Goal: Information Seeking & Learning: Learn about a topic

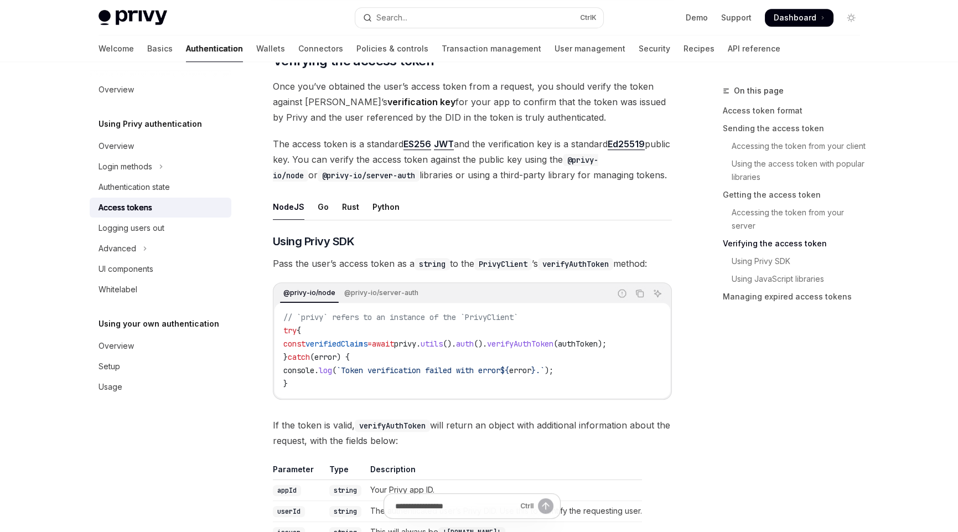
scroll to position [1722, 0]
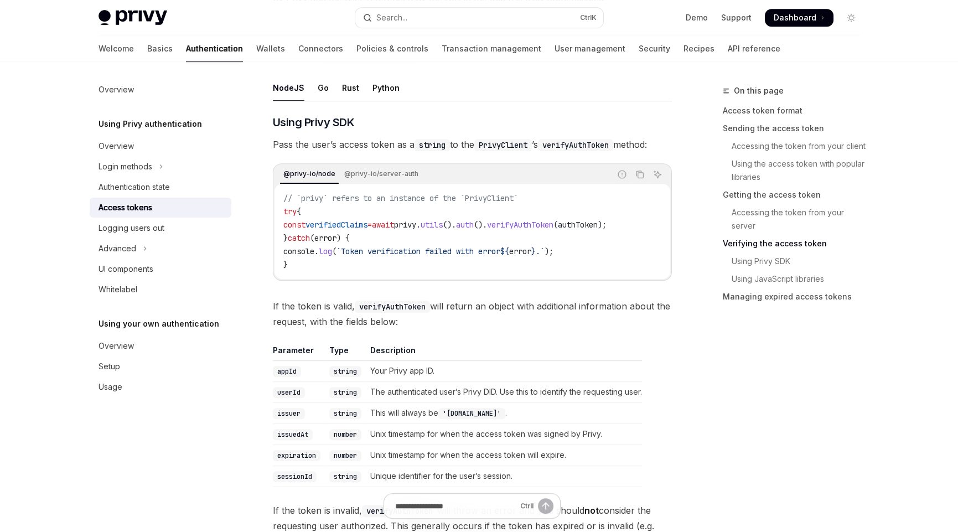
click at [391, 302] on code "verifyAuthToken" at bounding box center [392, 306] width 75 height 12
click at [500, 320] on span "If the token is valid, verifyAuthToken will return an object with additional in…" at bounding box center [472, 313] width 399 height 31
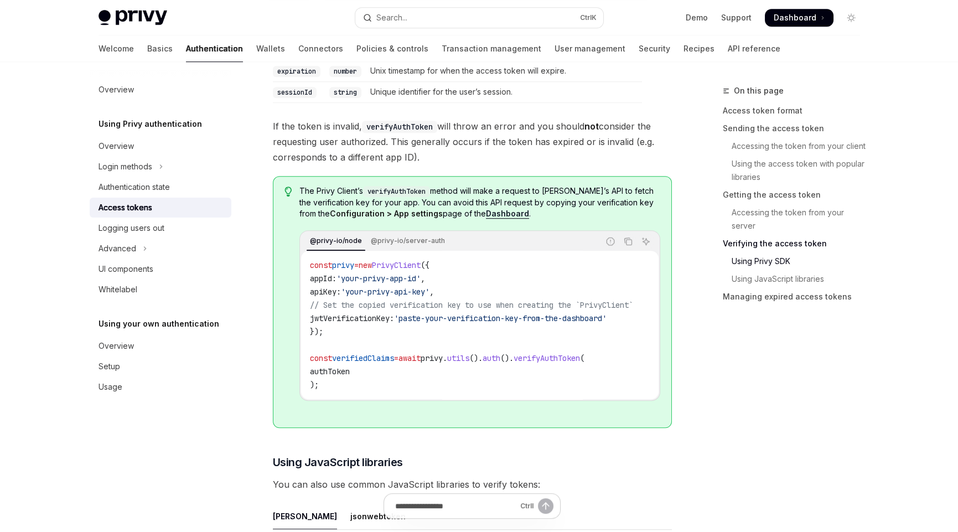
scroll to position [2109, 0]
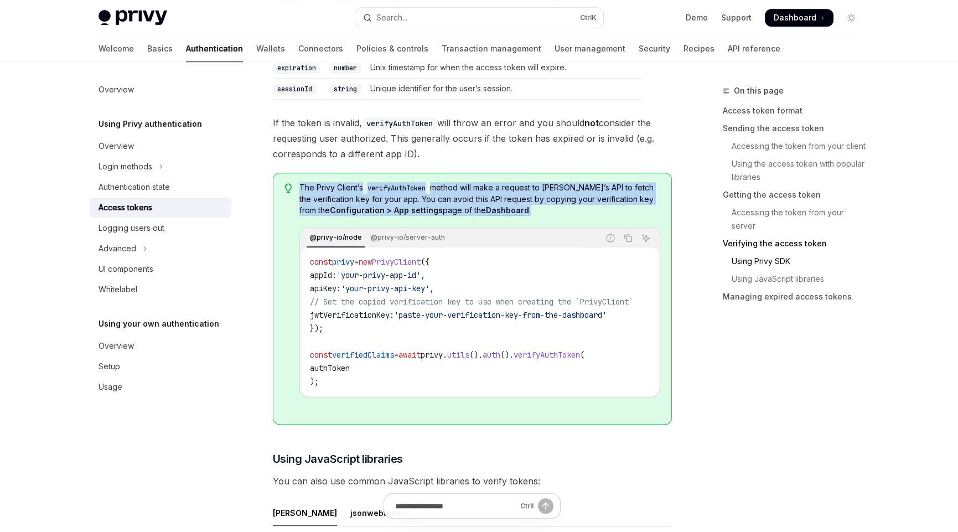
drag, startPoint x: 299, startPoint y: 181, endPoint x: 523, endPoint y: 204, distance: 225.2
click at [523, 204] on span "The Privy Client’s verifyAuthToken method will make a request to Privy’s API to…" at bounding box center [479, 199] width 360 height 34
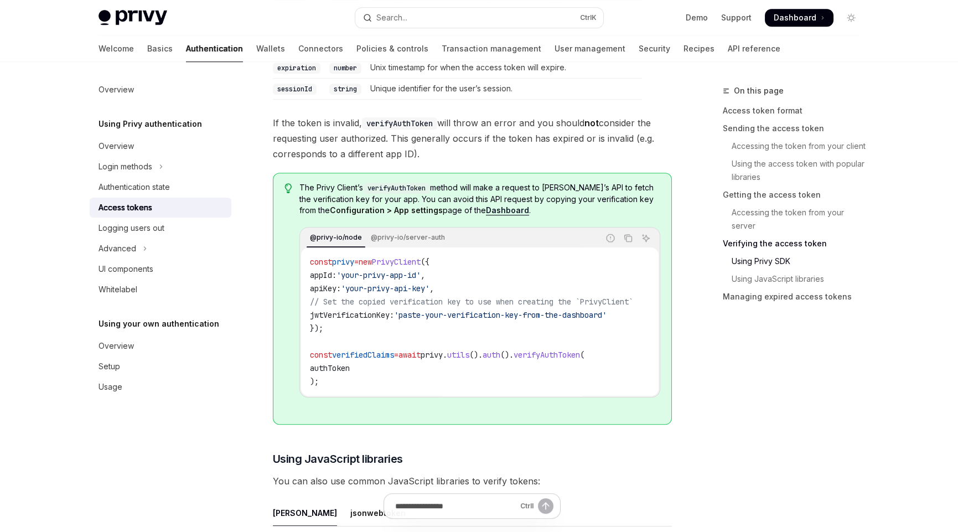
click at [298, 357] on div "The Privy Client’s verifyAuthToken method will make a request to Privy’s API to…" at bounding box center [472, 299] width 399 height 252
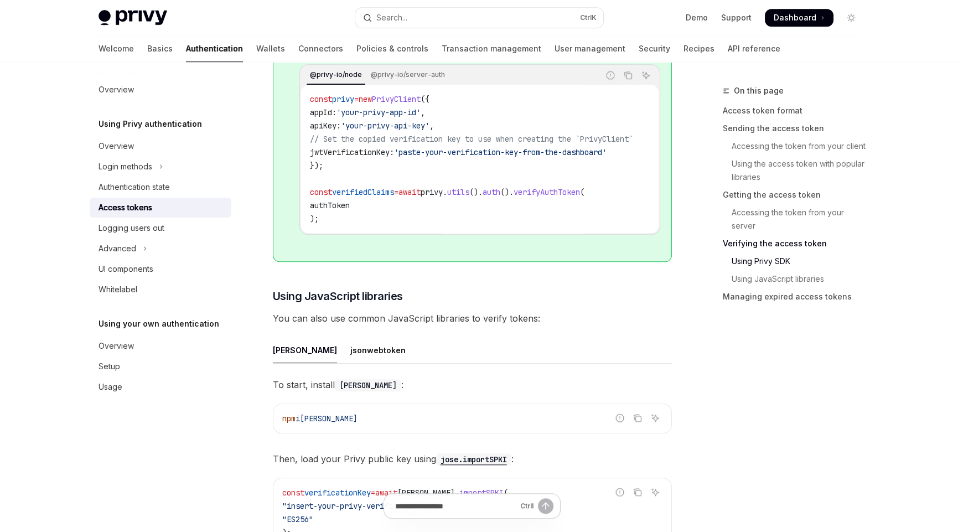
scroll to position [2275, 0]
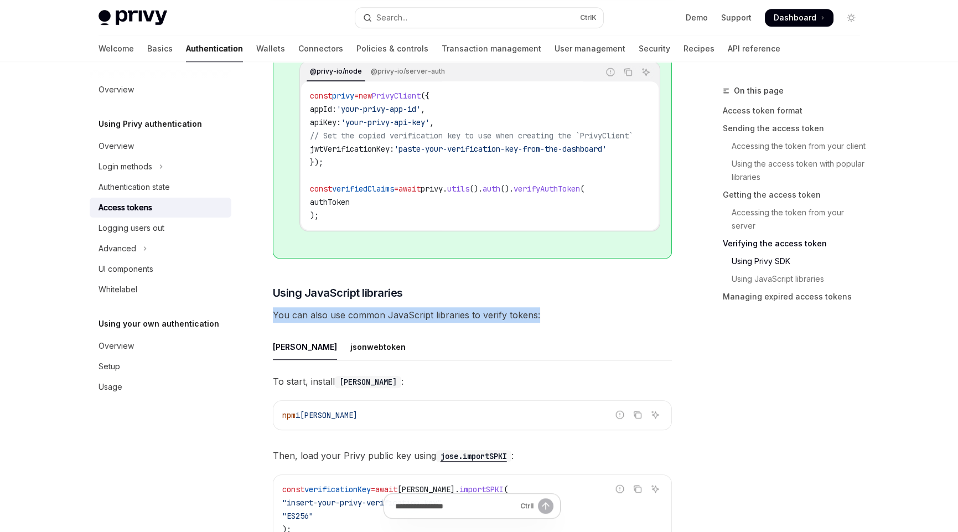
drag, startPoint x: 538, startPoint y: 310, endPoint x: 264, endPoint y: 316, distance: 273.9
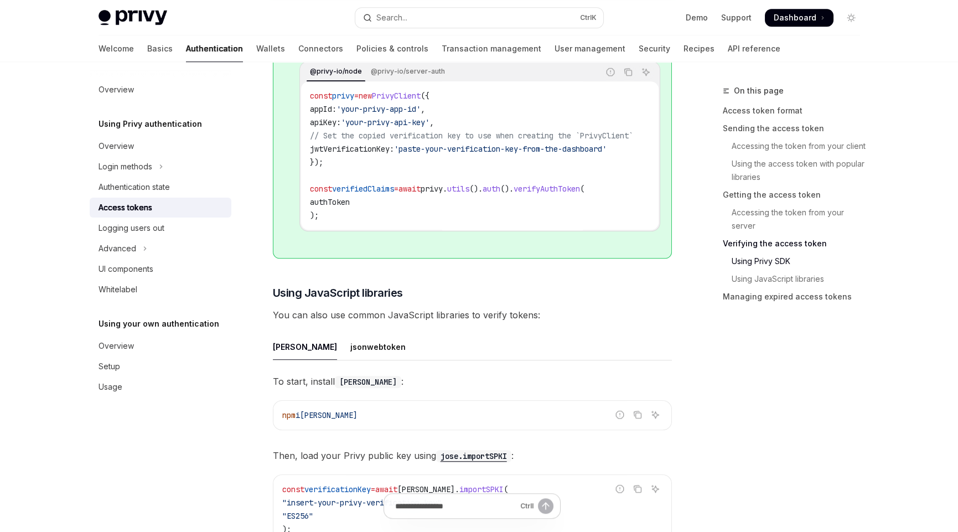
click at [451, 340] on ul "jose jsonwebtoken" at bounding box center [472, 347] width 399 height 27
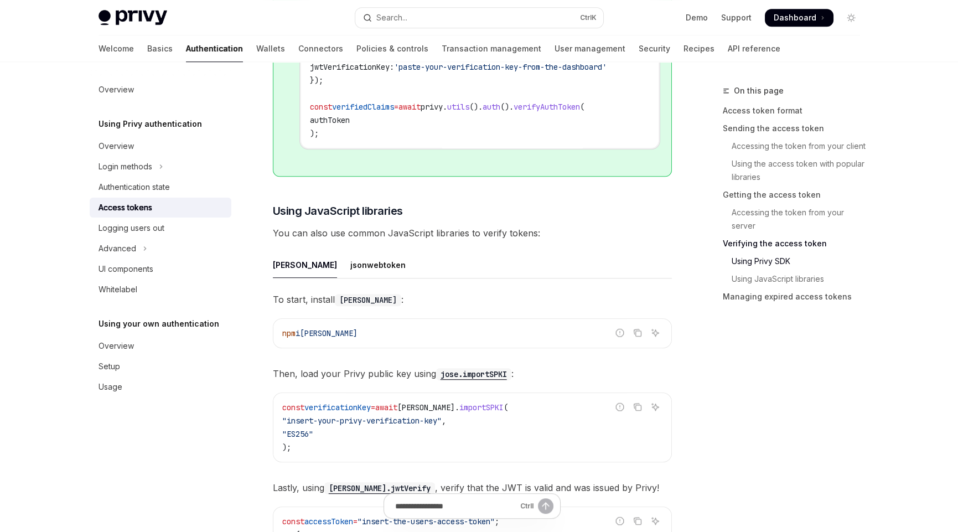
scroll to position [2441, 0]
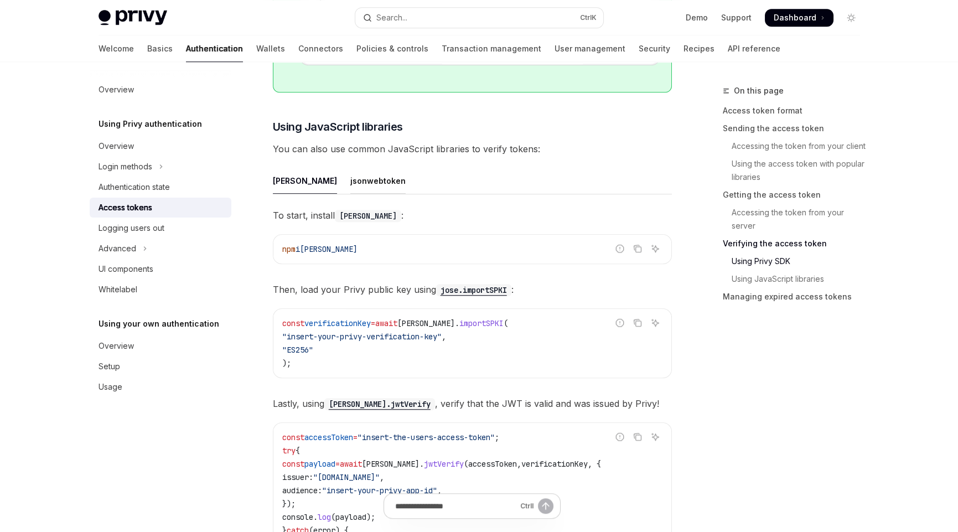
click at [350, 179] on div "jsonwebtoken" at bounding box center [377, 181] width 55 height 26
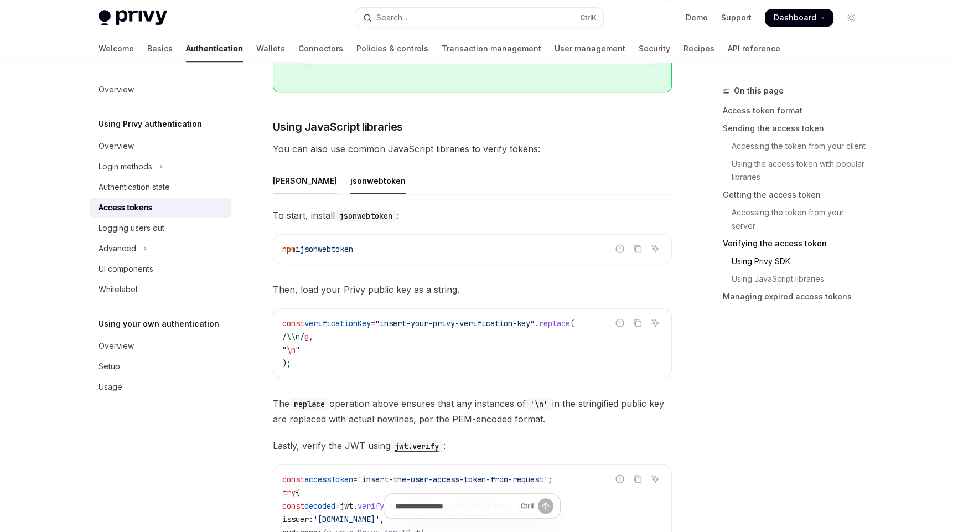
click at [283, 173] on div "[PERSON_NAME]" at bounding box center [305, 181] width 64 height 26
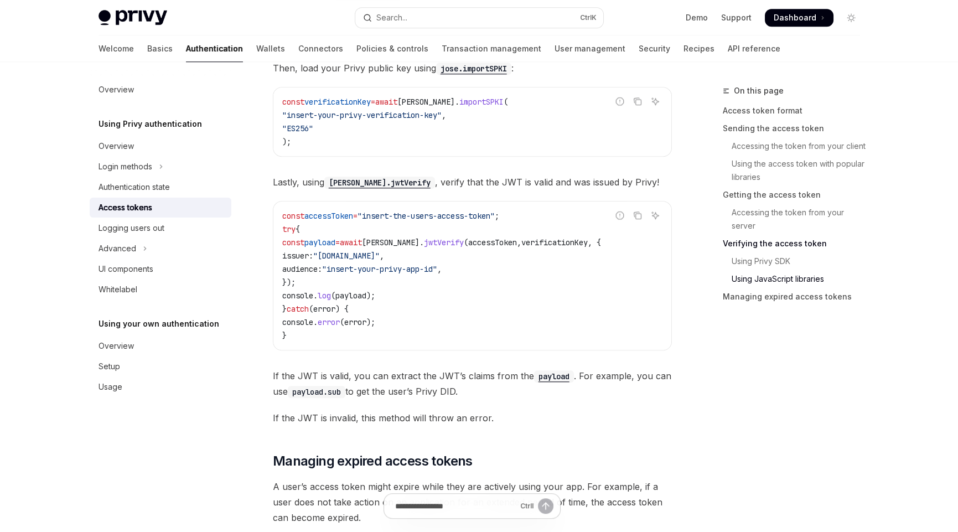
scroll to position [2718, 0]
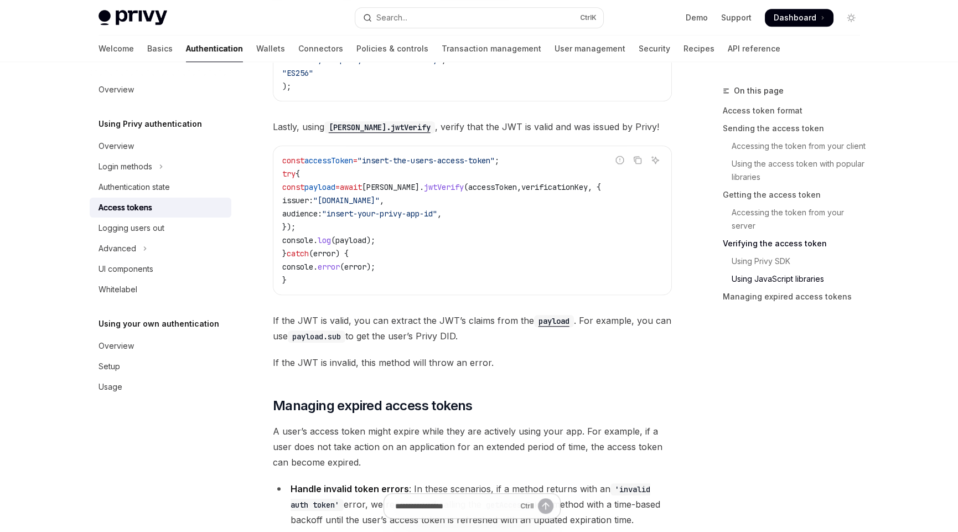
click at [400, 313] on span "If the JWT is valid, you can extract the JWT’s claims from the payload . For ex…" at bounding box center [472, 328] width 399 height 31
click at [510, 319] on span "If the JWT is valid, you can extract the JWT’s claims from the payload . For ex…" at bounding box center [472, 328] width 399 height 31
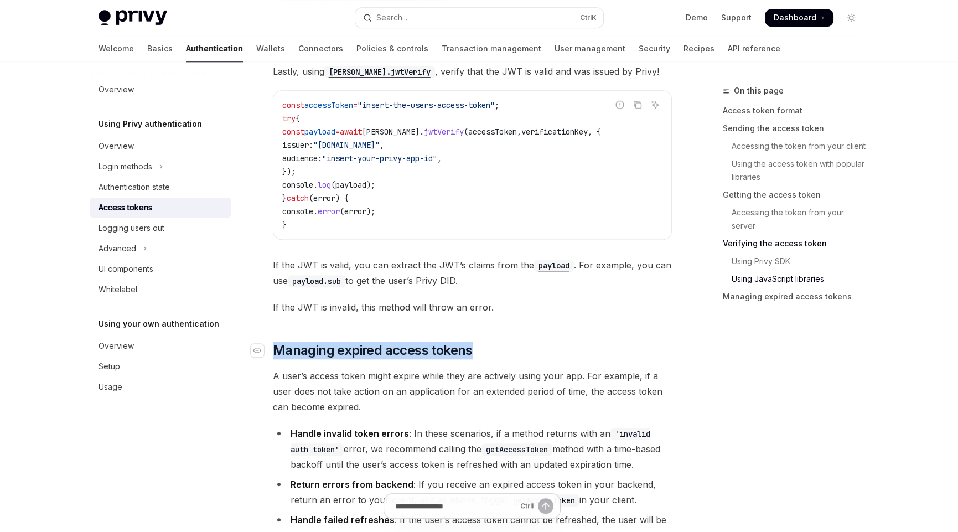
drag, startPoint x: 483, startPoint y: 344, endPoint x: 273, endPoint y: 343, distance: 210.2
click at [273, 343] on h2 "​ Managing expired access tokens" at bounding box center [472, 350] width 399 height 18
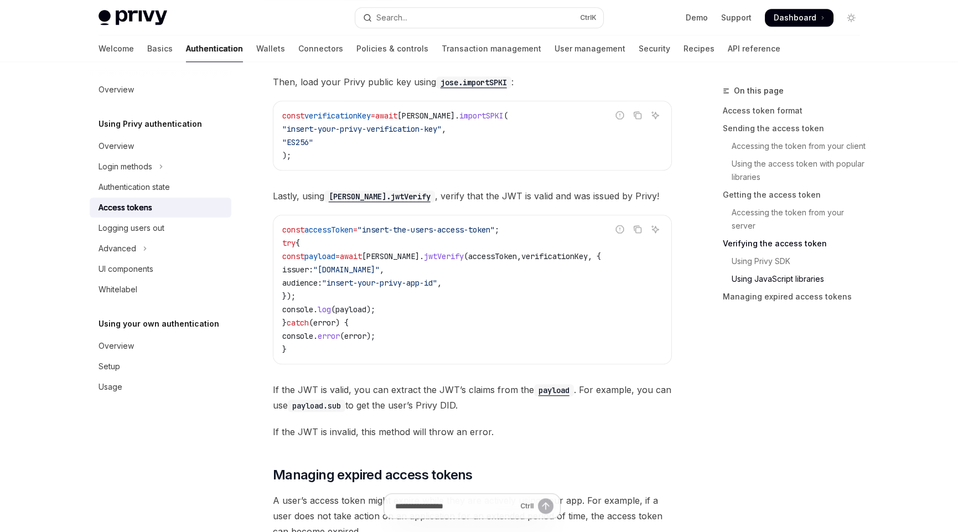
scroll to position [2569, 0]
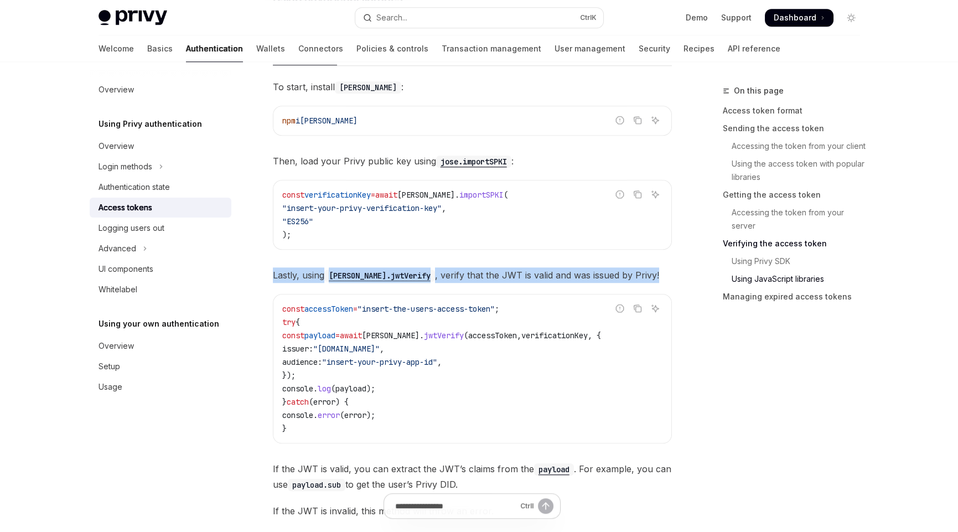
drag, startPoint x: 633, startPoint y: 273, endPoint x: 270, endPoint y: 268, distance: 363.0
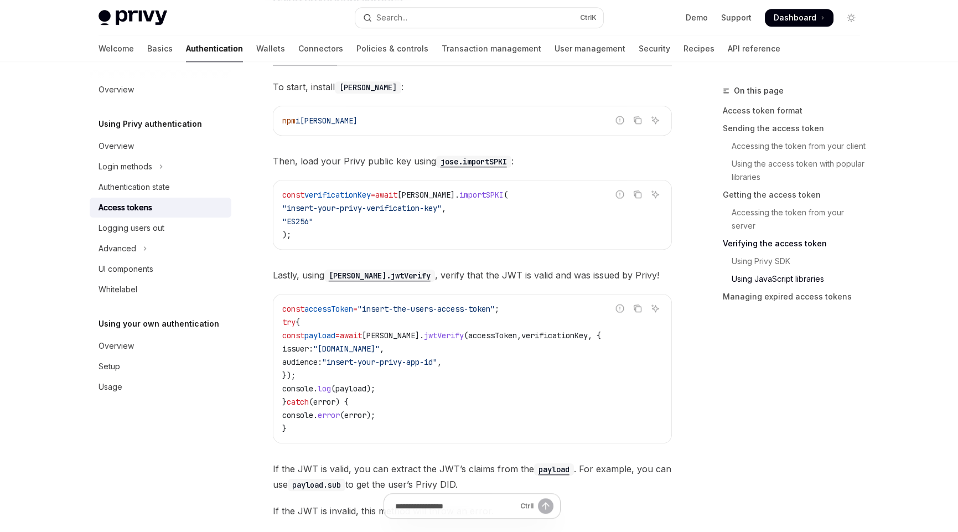
click at [451, 365] on code "const accessToken = "insert-the-users-access-token" ; try { const payload = awa…" at bounding box center [472, 368] width 380 height 133
click at [490, 333] on span "accessToken" at bounding box center [492, 335] width 49 height 10
click at [568, 330] on span "verificationKey" at bounding box center [554, 335] width 66 height 10
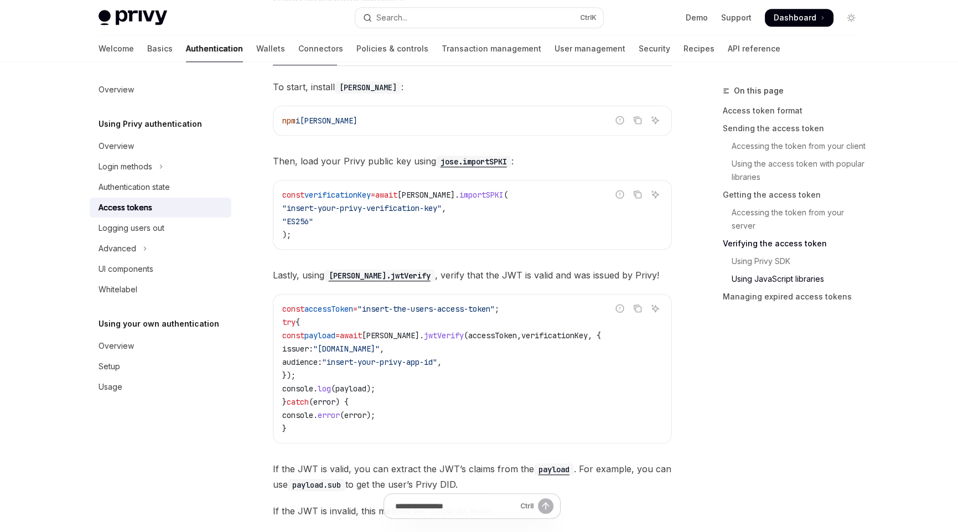
click at [501, 362] on code "const accessToken = "insert-the-users-access-token" ; try { const payload = awa…" at bounding box center [472, 368] width 380 height 133
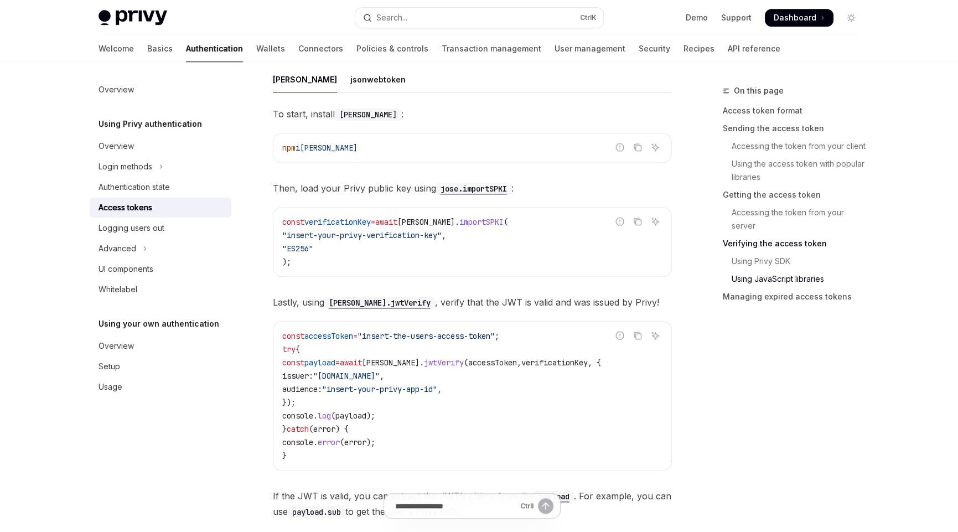
scroll to position [2514, 0]
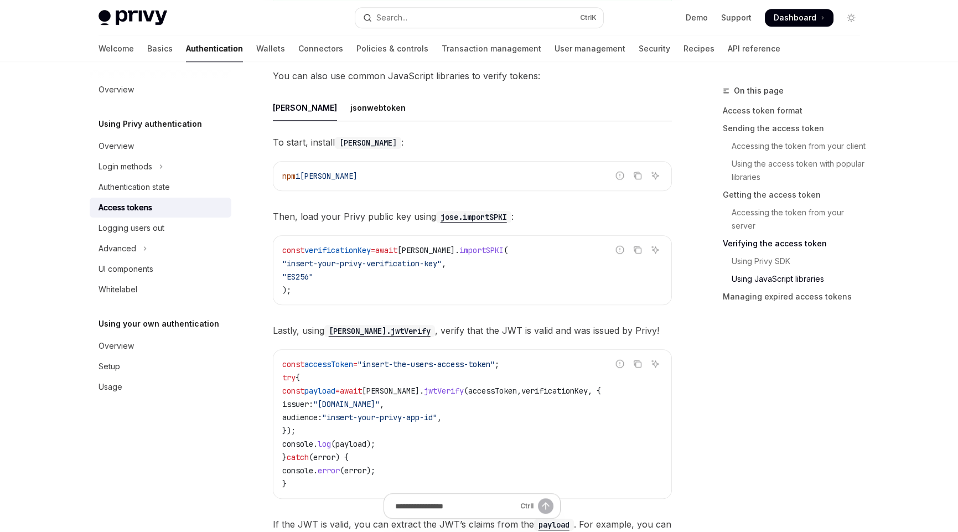
click at [398, 259] on span ""insert-your-privy-verification-key"" at bounding box center [361, 263] width 159 height 10
click at [482, 298] on div "const verificationKey = await jose . importSPKI ( "insert-your-privy-verificati…" at bounding box center [472, 270] width 398 height 69
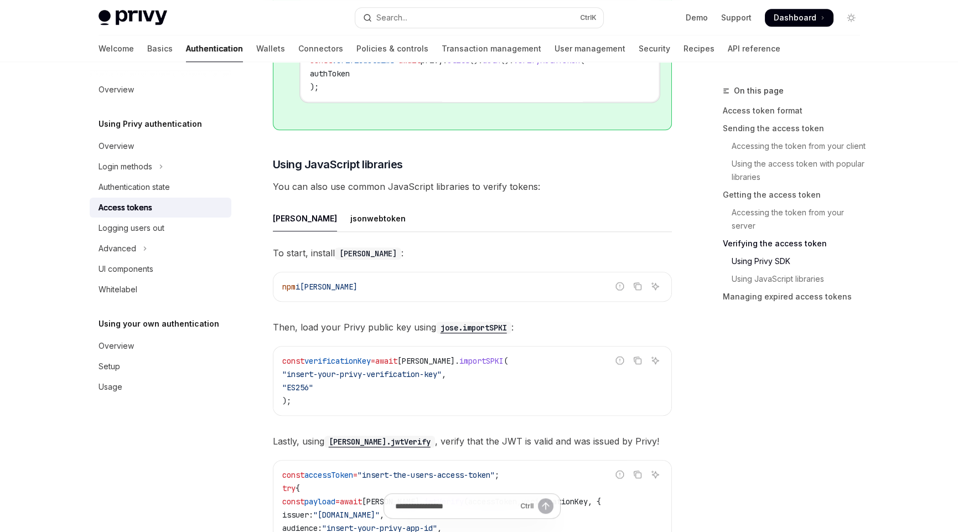
scroll to position [2293, 0]
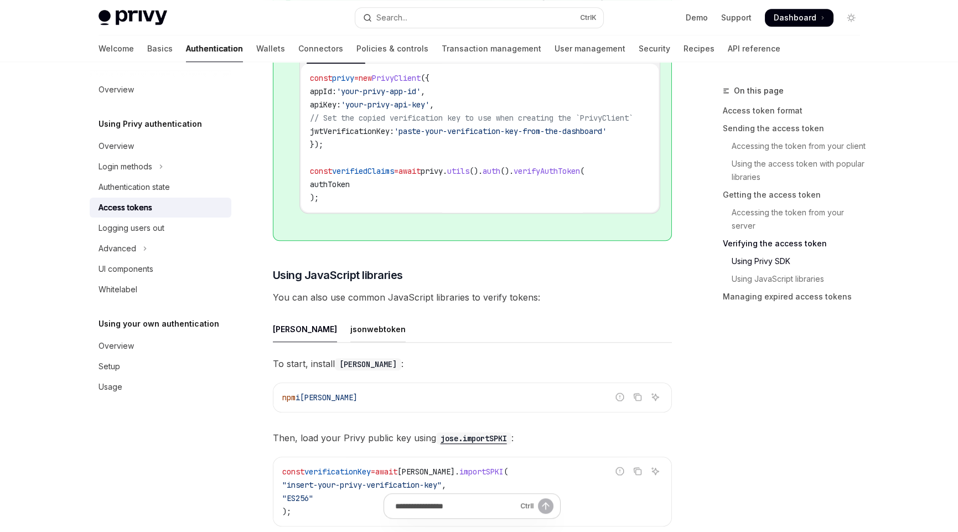
click at [350, 331] on div "jsonwebtoken" at bounding box center [377, 329] width 55 height 26
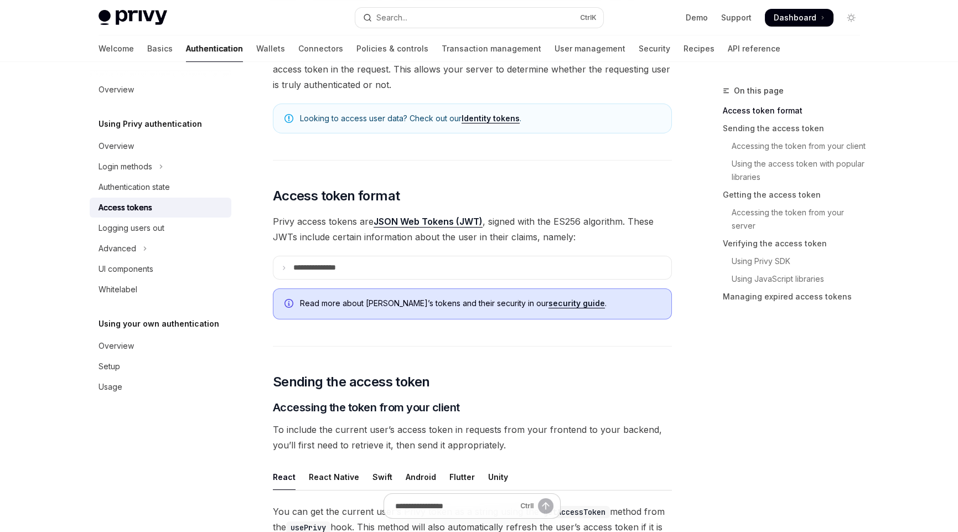
scroll to position [135, 0]
click at [154, 196] on link "Authentication state" at bounding box center [161, 187] width 142 height 20
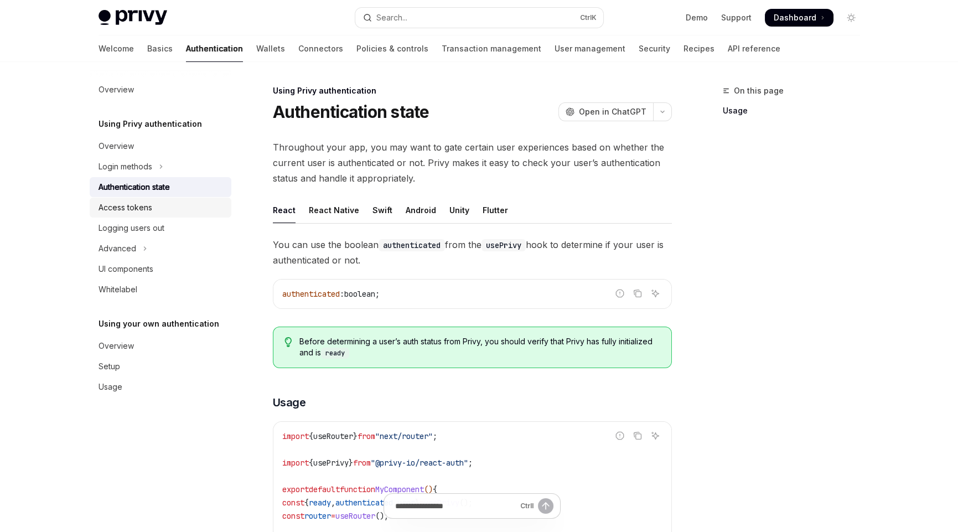
click at [135, 206] on div "Access tokens" at bounding box center [125, 207] width 54 height 13
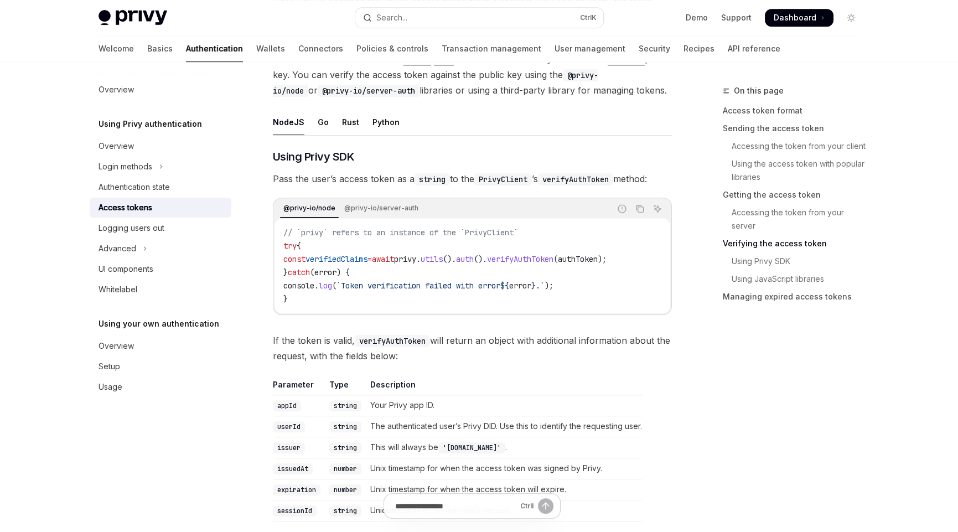
scroll to position [1659, 0]
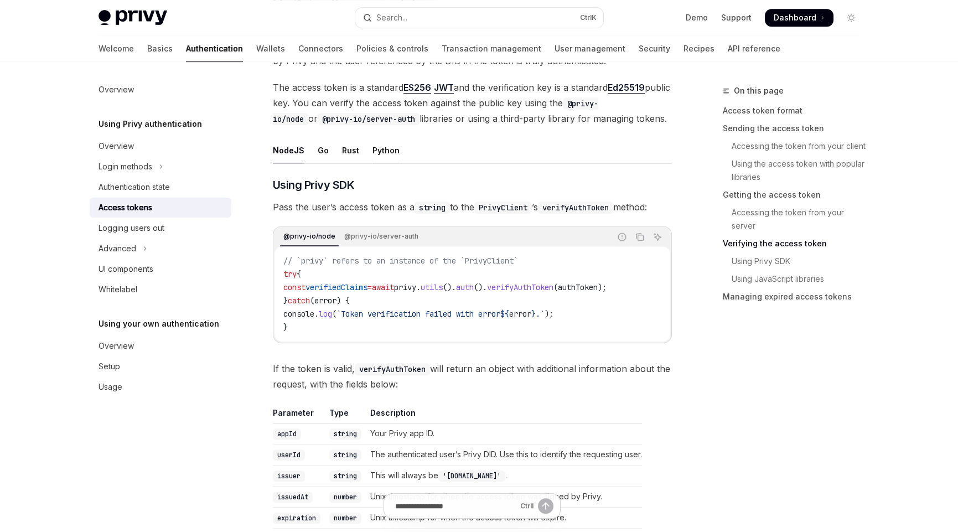
click at [372, 139] on div "Python" at bounding box center [385, 150] width 27 height 26
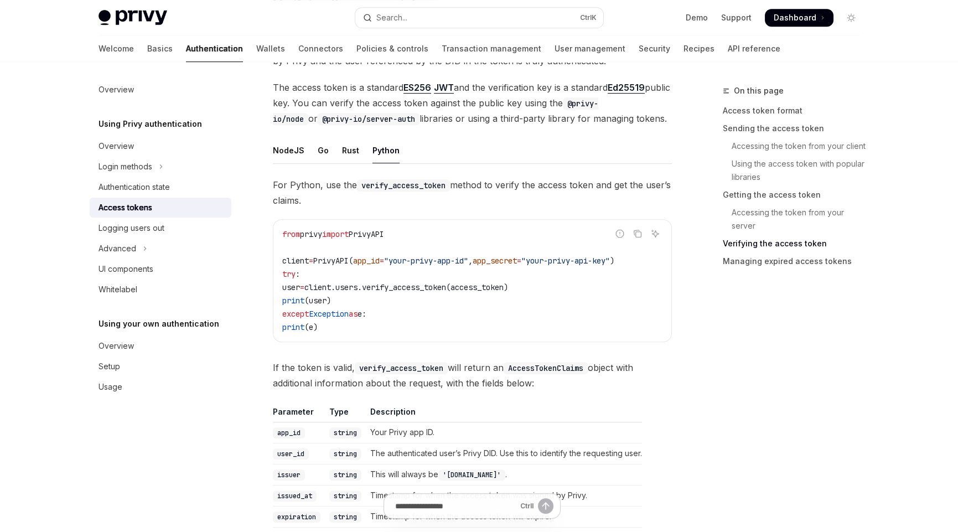
scroll to position [1604, 0]
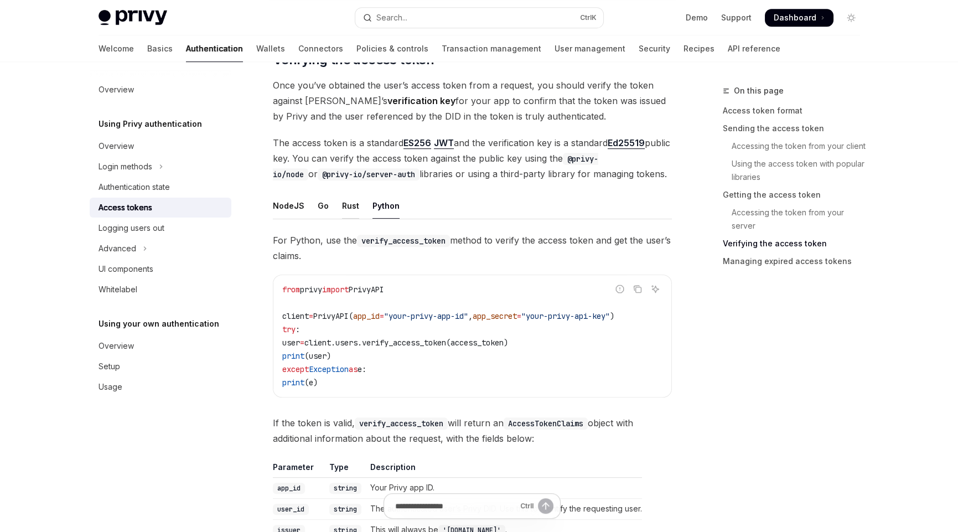
click at [348, 193] on div "Rust" at bounding box center [350, 206] width 17 height 26
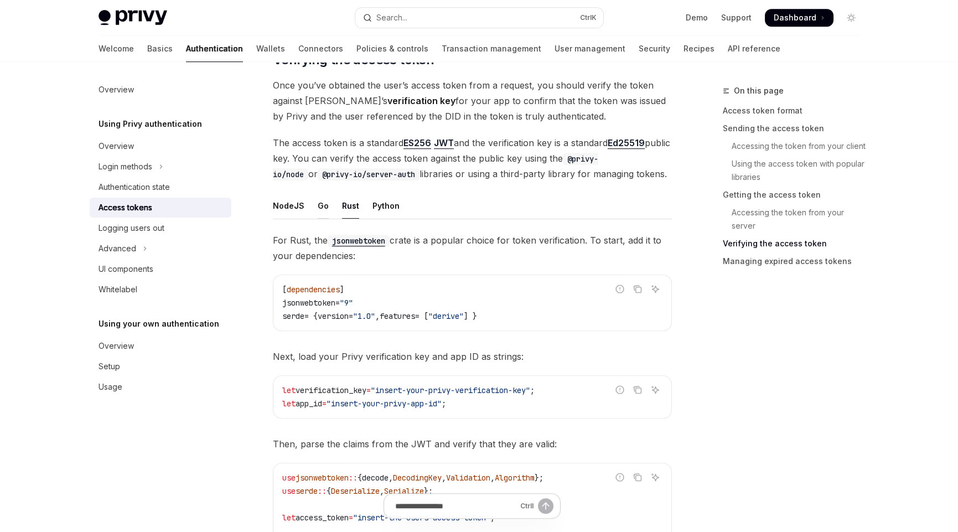
click at [318, 198] on div "Go" at bounding box center [323, 206] width 11 height 26
type textarea "*"
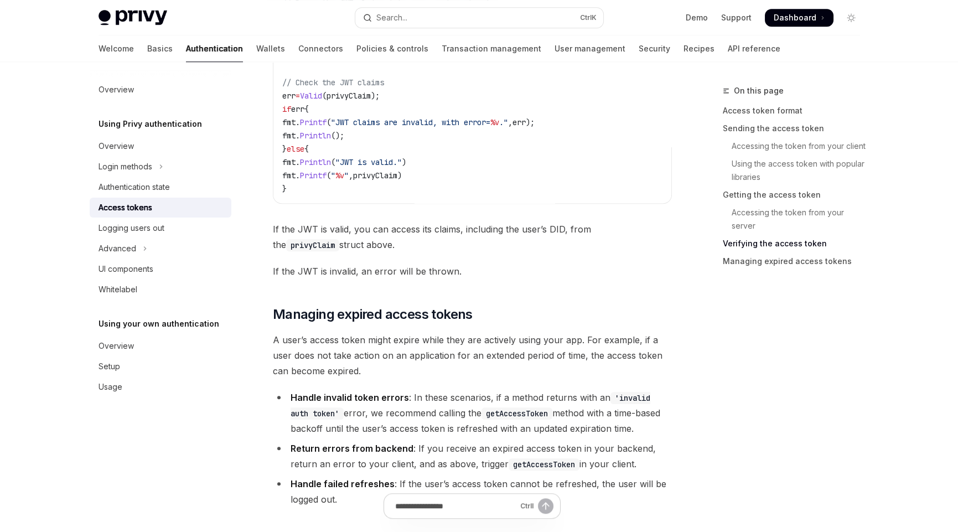
scroll to position [2655, 0]
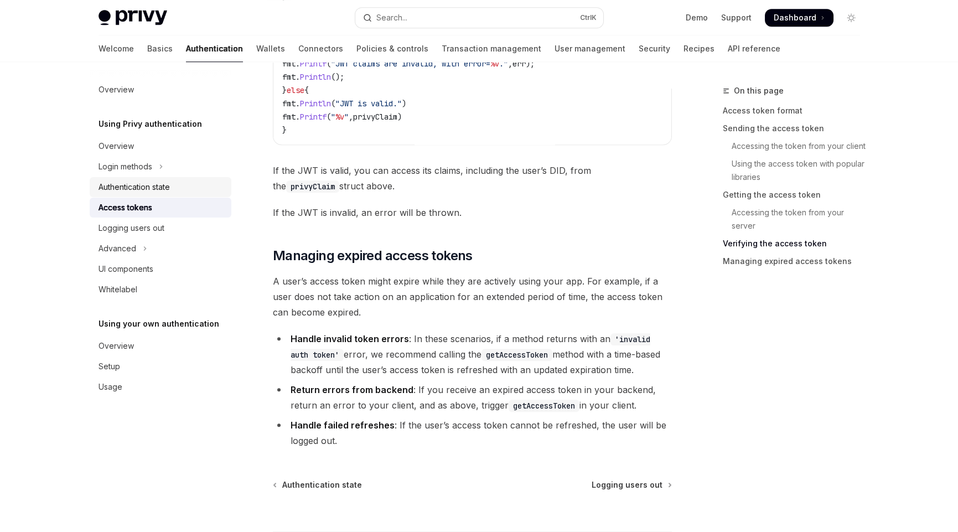
click at [137, 189] on div "Authentication state" at bounding box center [133, 186] width 71 height 13
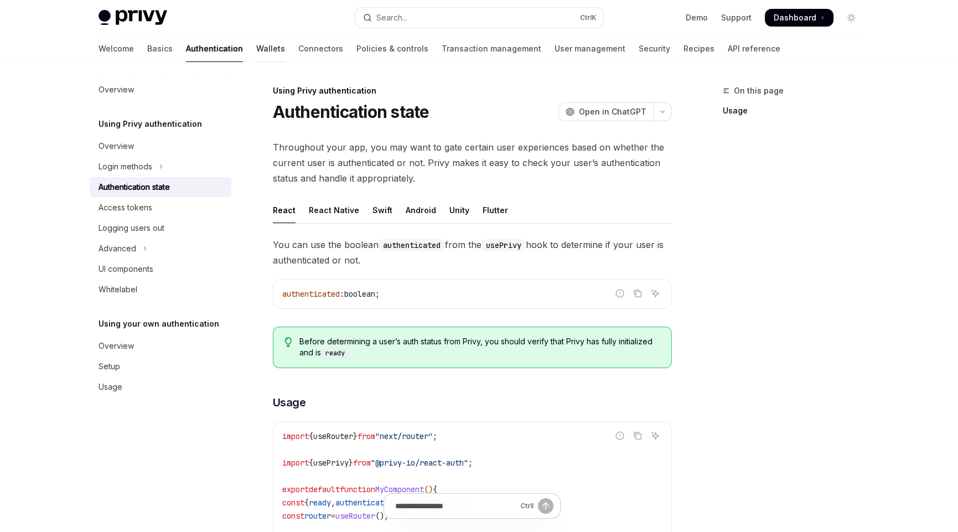
click at [256, 46] on link "Wallets" at bounding box center [270, 48] width 29 height 27
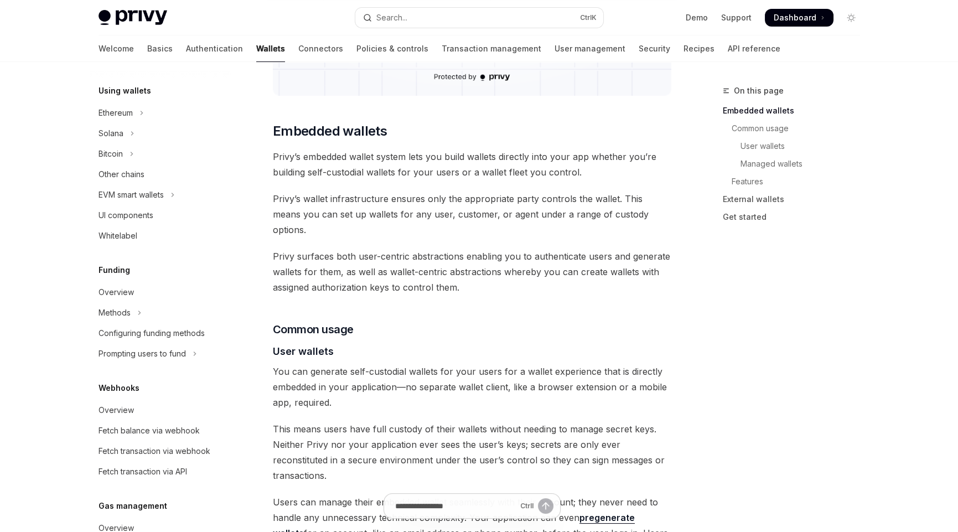
scroll to position [99, 0]
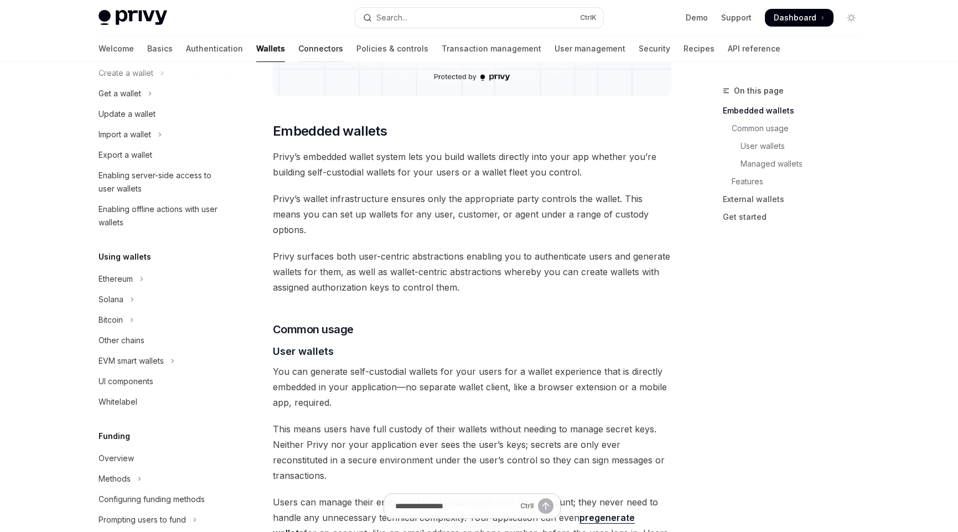
click at [298, 50] on link "Connectors" at bounding box center [320, 48] width 45 height 27
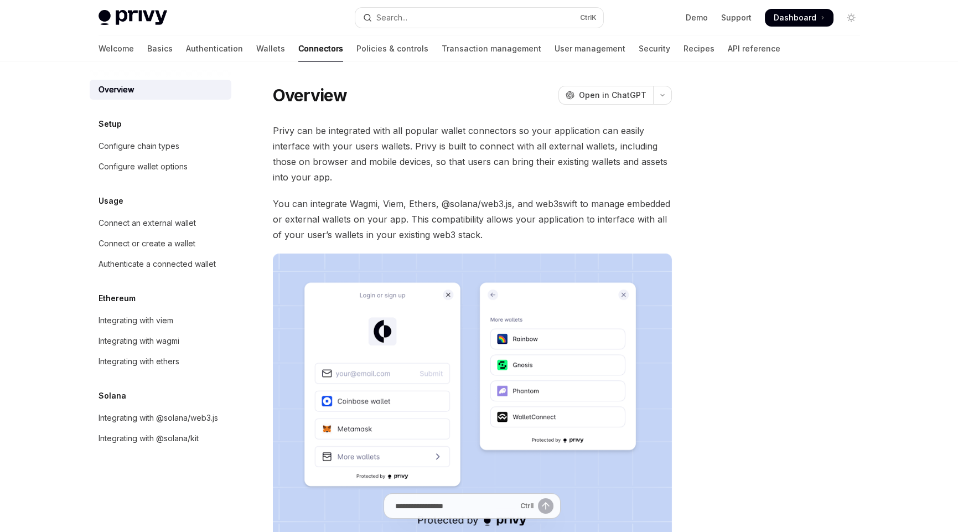
click at [356, 53] on link "Policies & controls" at bounding box center [392, 48] width 72 height 27
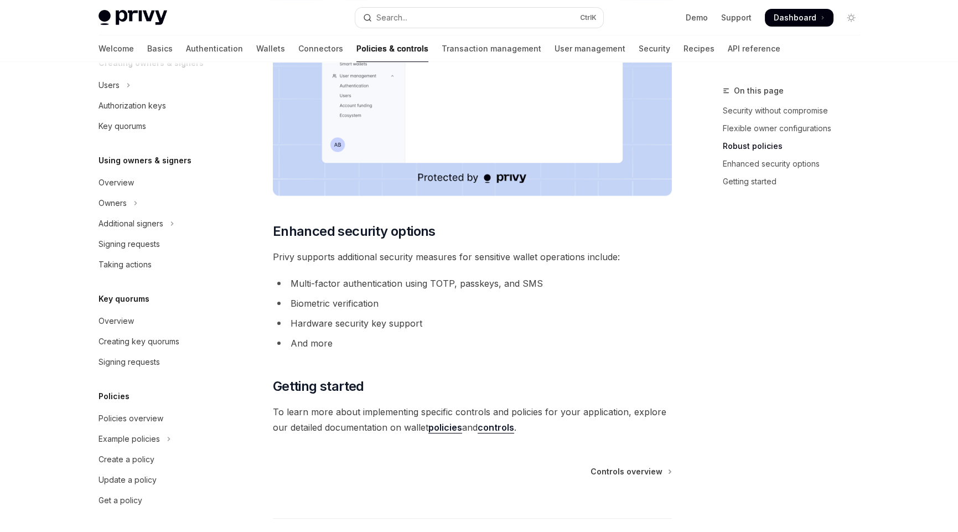
scroll to position [713, 0]
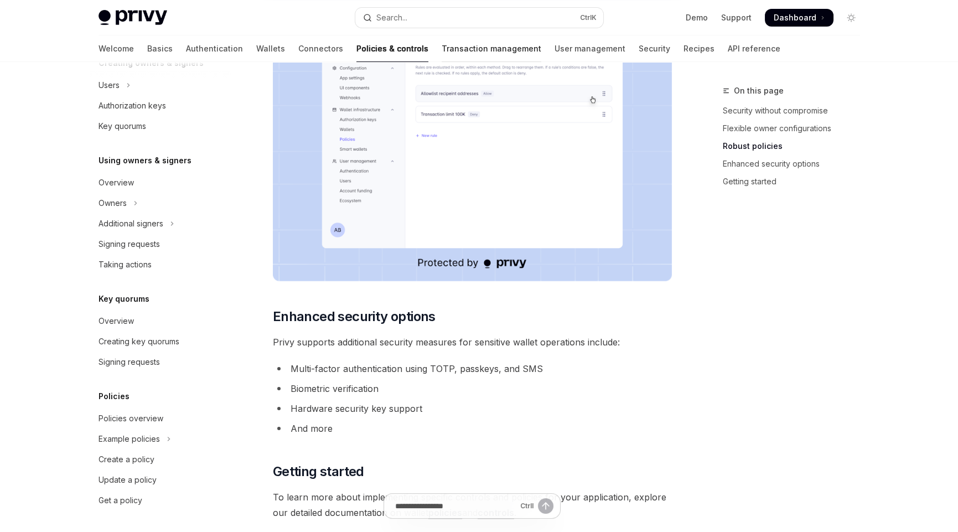
click at [441, 50] on link "Transaction management" at bounding box center [491, 48] width 100 height 27
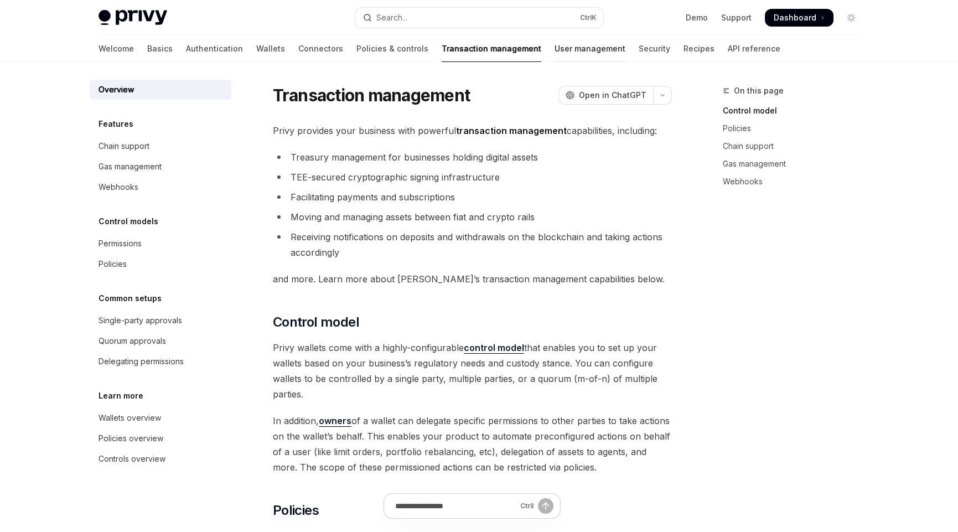
click at [554, 47] on link "User management" at bounding box center [589, 48] width 71 height 27
type textarea "*"
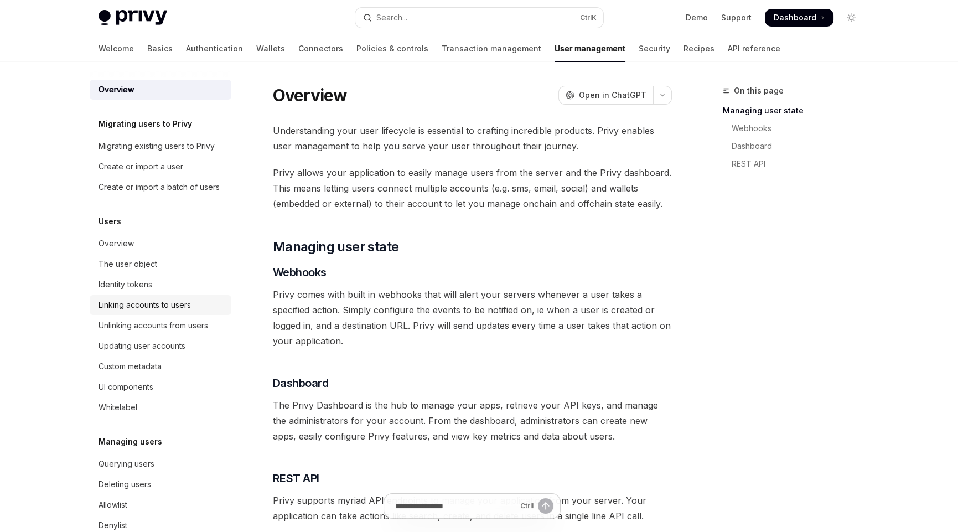
scroll to position [115, 0]
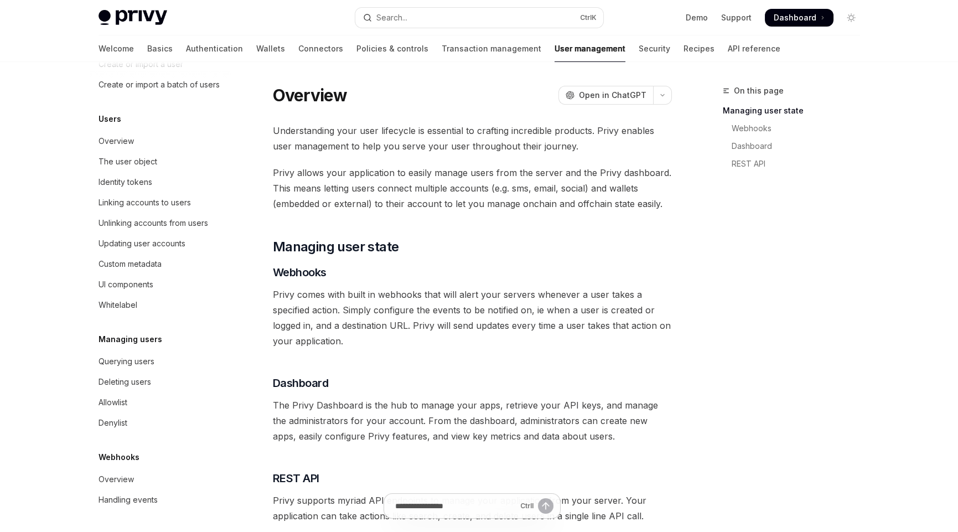
click at [126, 463] on h5 "Webhooks" at bounding box center [118, 456] width 41 height 13
click at [114, 453] on h5 "Webhooks" at bounding box center [118, 456] width 41 height 13
click at [117, 479] on div "Overview" at bounding box center [115, 478] width 35 height 13
click at [129, 479] on div "Overview" at bounding box center [115, 478] width 35 height 13
click at [126, 480] on div "Overview" at bounding box center [115, 478] width 35 height 13
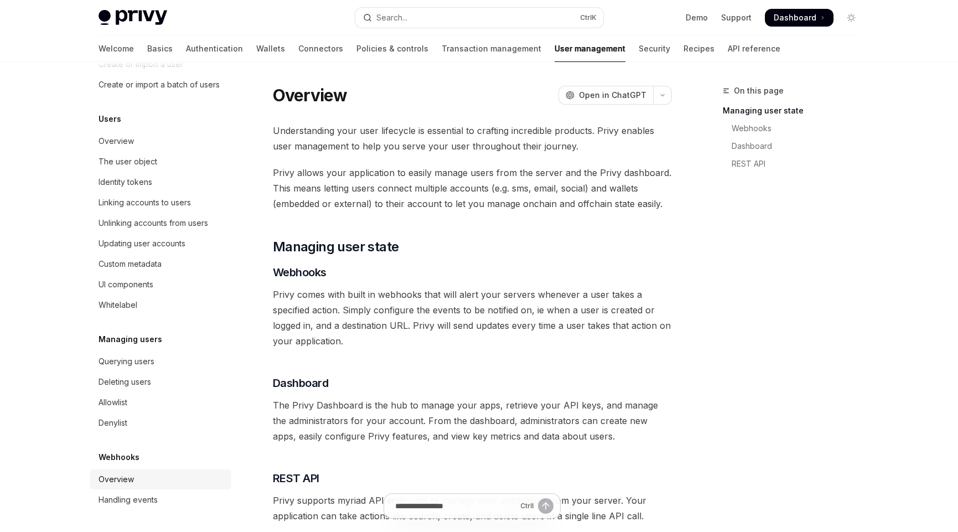
click at [126, 480] on div "Overview" at bounding box center [115, 478] width 35 height 13
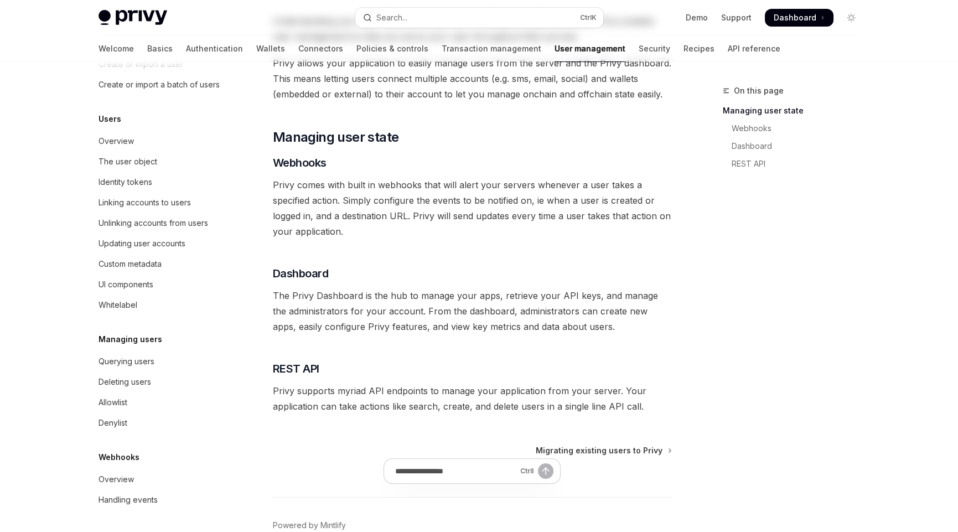
scroll to position [110, 0]
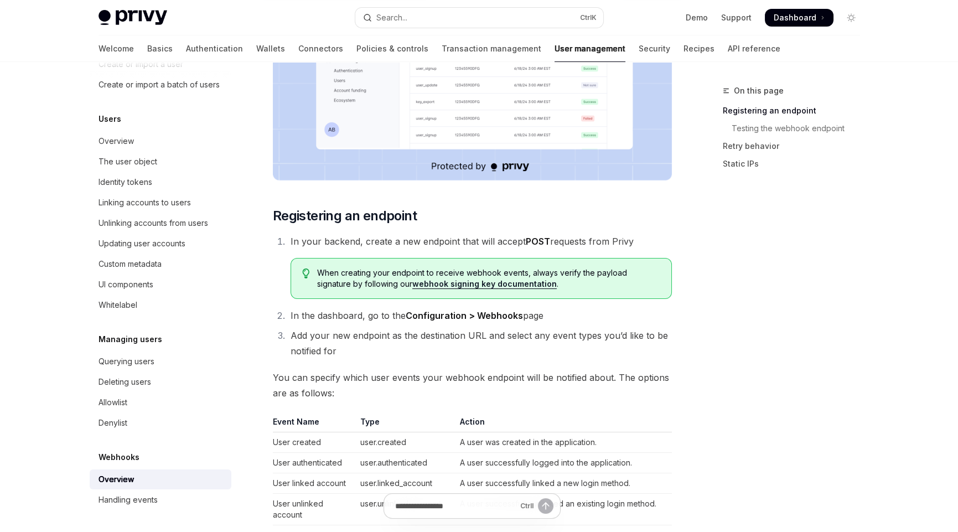
scroll to position [442, 0]
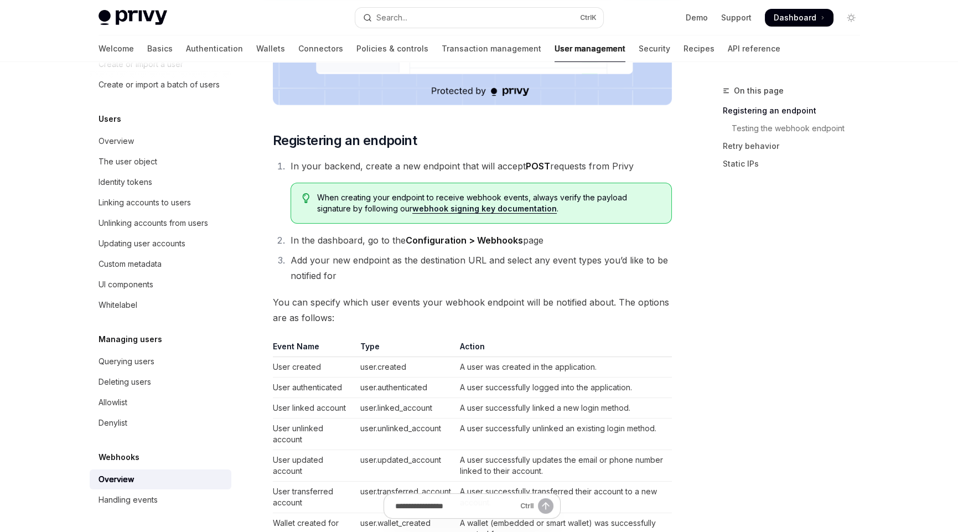
click at [402, 385] on td "user.authenticated" at bounding box center [406, 387] width 100 height 20
drag, startPoint x: 340, startPoint y: 195, endPoint x: 523, endPoint y: 195, distance: 183.1
click at [523, 195] on span "When creating your endpoint to receive webhook events, always verify the payloa…" at bounding box center [488, 203] width 342 height 22
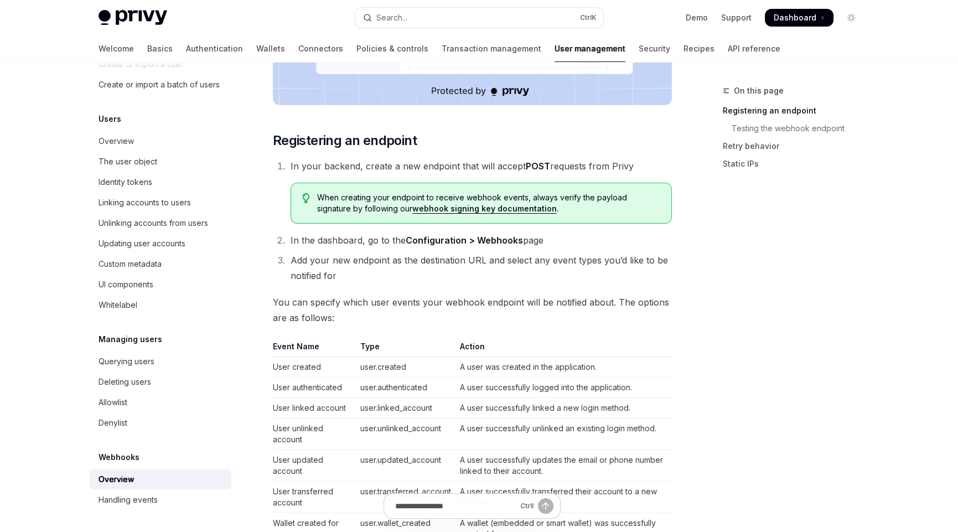
click at [590, 211] on span "When creating your endpoint to receive webhook events, always verify the payloa…" at bounding box center [488, 203] width 342 height 22
drag, startPoint x: 526, startPoint y: 195, endPoint x: 560, endPoint y: 211, distance: 37.1
click at [560, 211] on span "When creating your endpoint to receive webhook events, always verify the payloa…" at bounding box center [488, 203] width 342 height 22
click at [356, 278] on li "Add your new endpoint as the destination URL and select any event types you’d l…" at bounding box center [479, 267] width 385 height 31
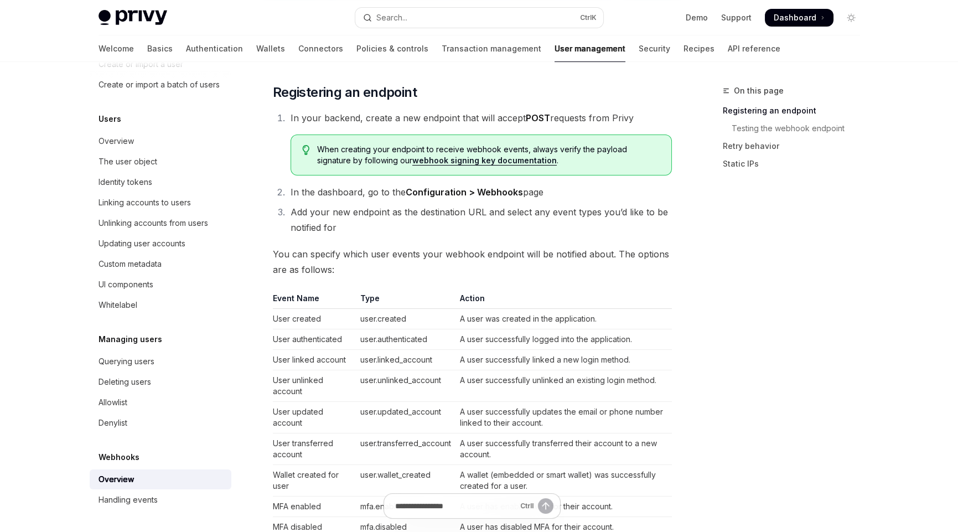
scroll to position [546, 0]
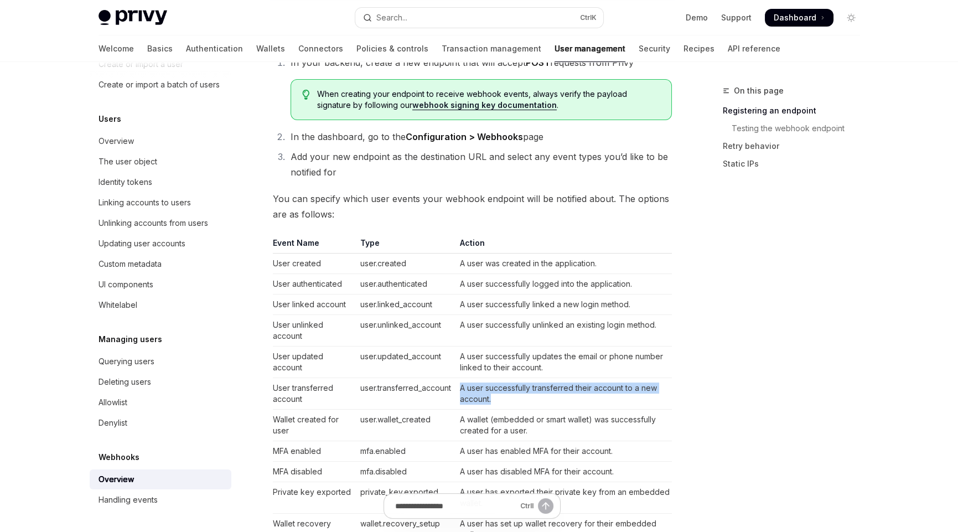
drag, startPoint x: 467, startPoint y: 386, endPoint x: 509, endPoint y: 399, distance: 44.1
click at [509, 399] on td "A user successfully transferred their account to a new account." at bounding box center [563, 394] width 216 height 32
click at [516, 398] on td "A user successfully transferred their account to a new account." at bounding box center [563, 394] width 216 height 32
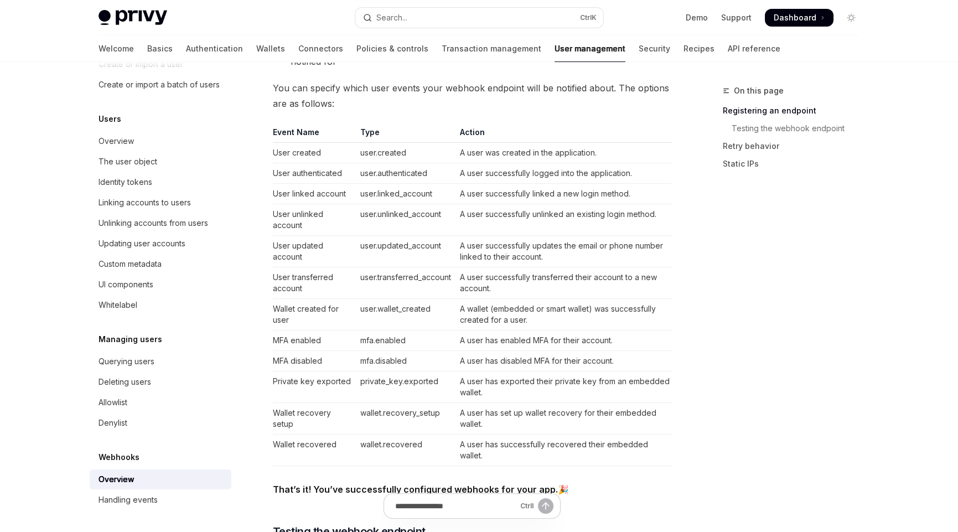
scroll to position [711, 0]
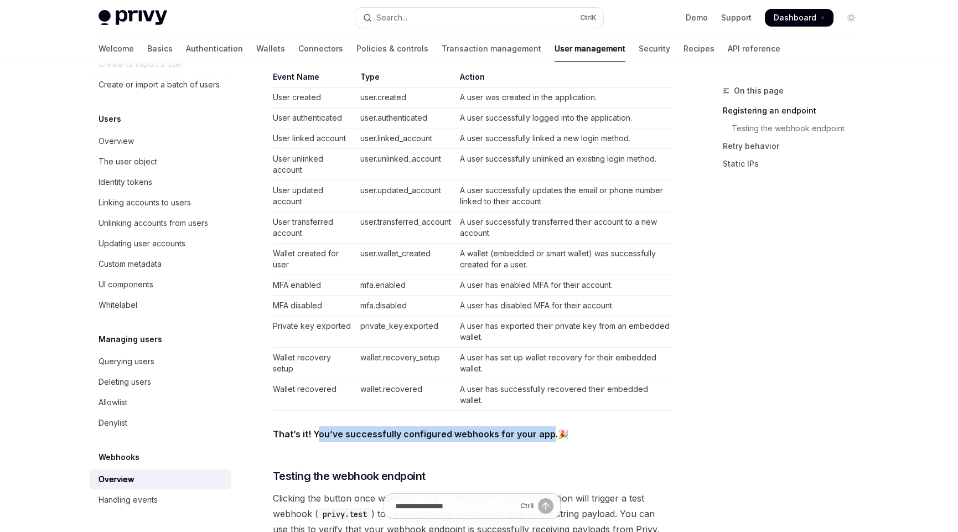
drag, startPoint x: 314, startPoint y: 429, endPoint x: 545, endPoint y: 433, distance: 230.7
click at [545, 433] on strong "That’s it! You’ve successfully configured webhooks for your app." at bounding box center [415, 433] width 285 height 11
click at [372, 458] on div "Webhooks allow you to specify a backend endpoint that Privy will call with a si…" at bounding box center [472, 225] width 399 height 1594
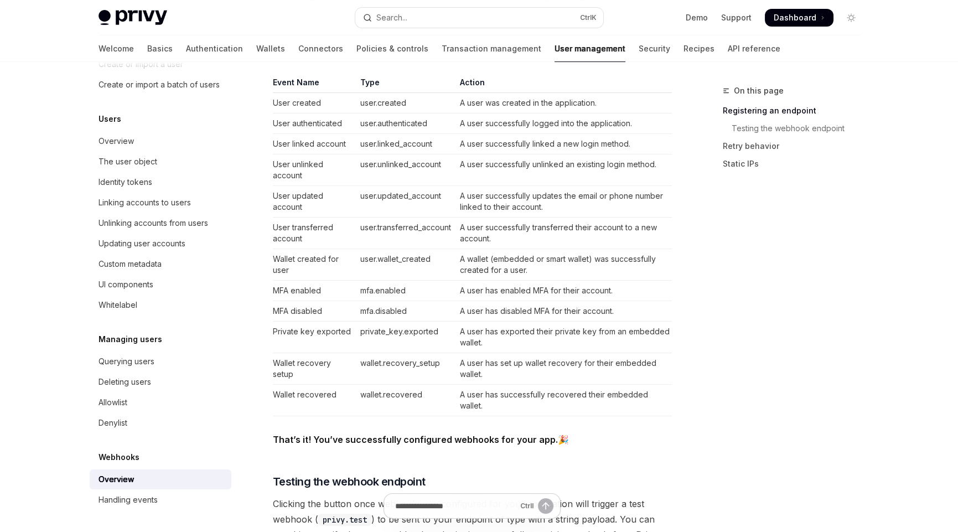
scroll to position [601, 0]
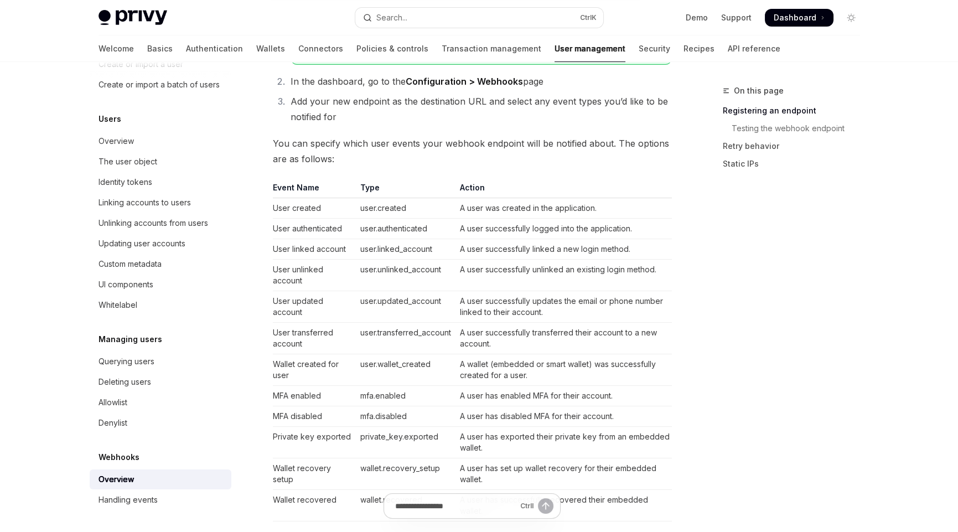
click at [803, 15] on span "Dashboard" at bounding box center [794, 17] width 43 height 11
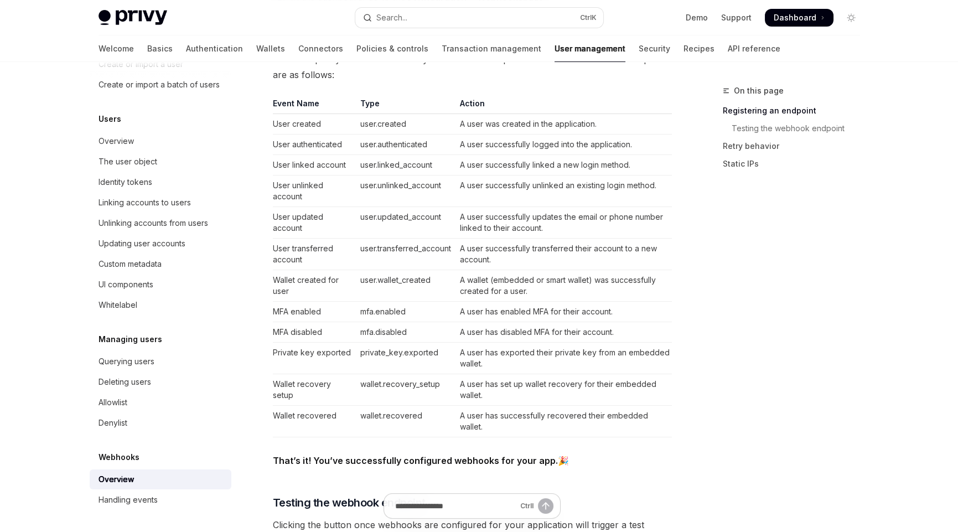
scroll to position [656, 0]
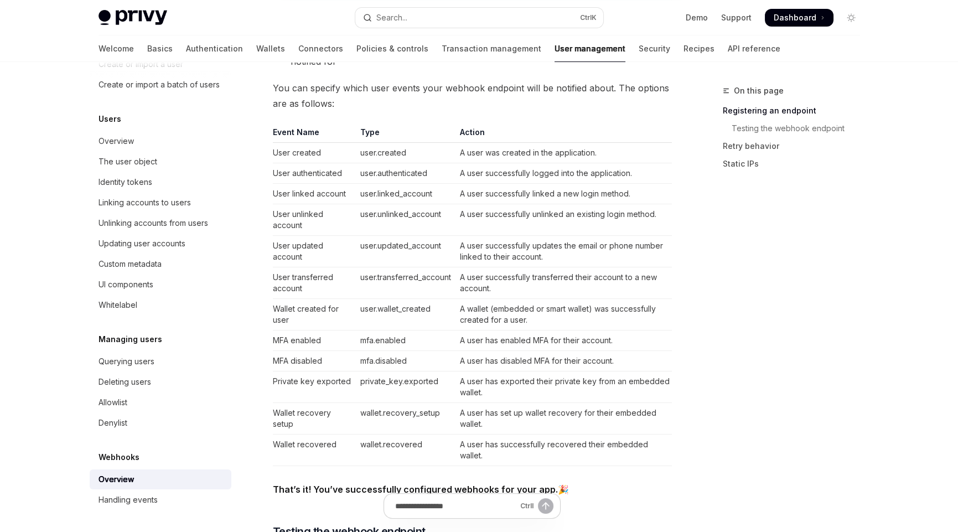
click at [762, 396] on div "On this page Registering an endpoint Testing the webhook endpoint Retry behavio…" at bounding box center [784, 308] width 168 height 448
click at [762, 268] on div "On this page Registering an endpoint Testing the webhook endpoint Retry behavio…" at bounding box center [784, 308] width 168 height 448
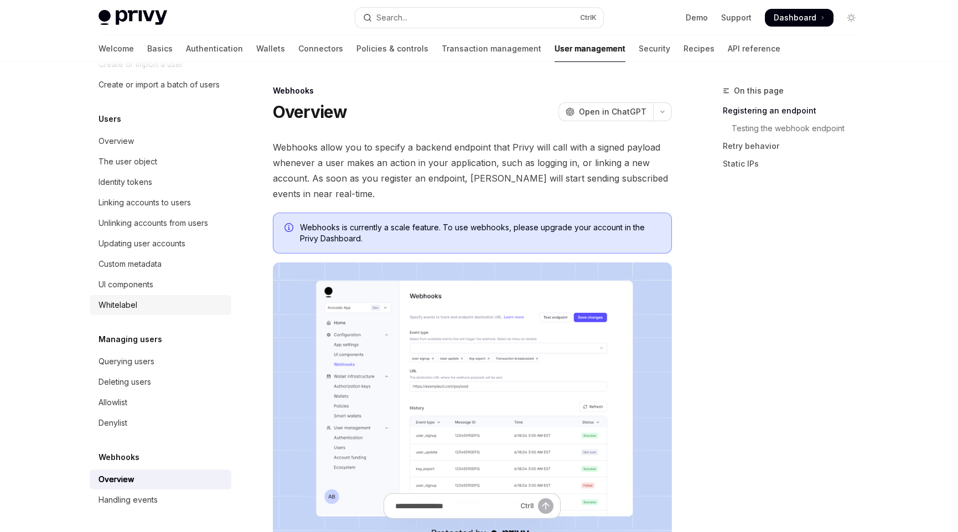
scroll to position [115, 0]
click at [186, 48] on link "Authentication" at bounding box center [214, 48] width 57 height 27
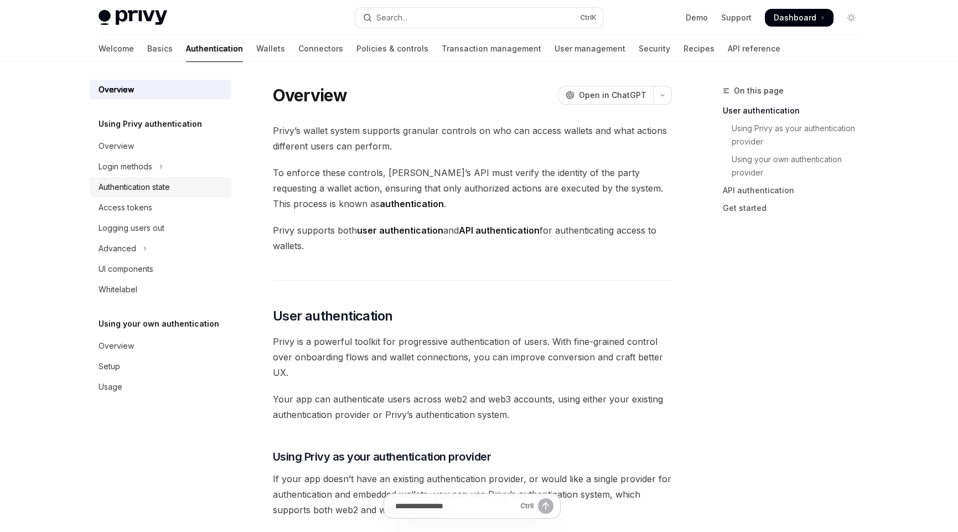
click at [138, 183] on div "Authentication state" at bounding box center [133, 186] width 71 height 13
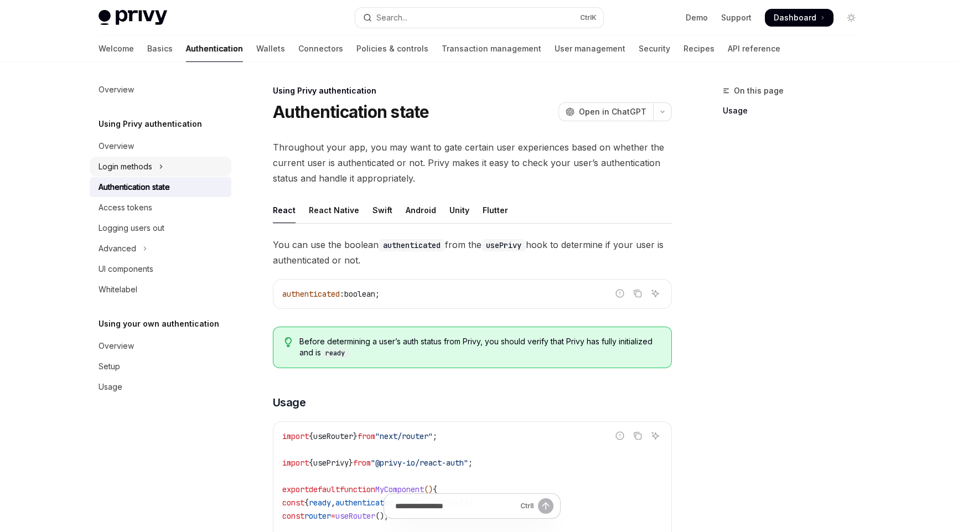
click at [144, 164] on div "Login methods" at bounding box center [125, 166] width 54 height 13
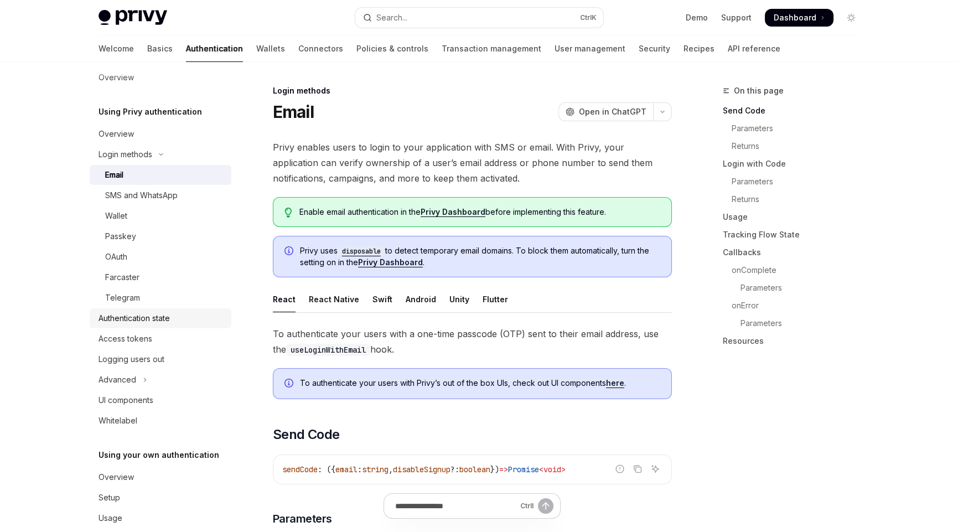
scroll to position [30, 0]
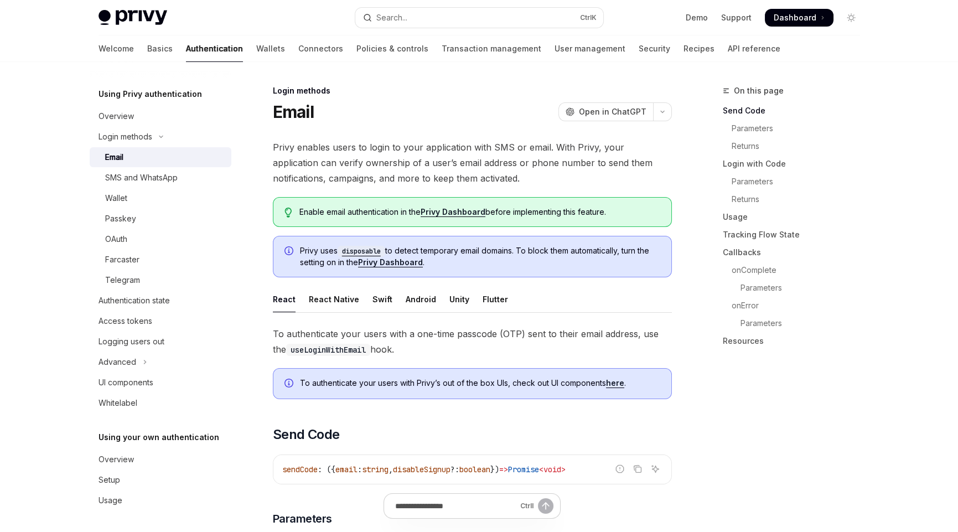
click at [127, 309] on link "Authentication state" at bounding box center [161, 300] width 142 height 20
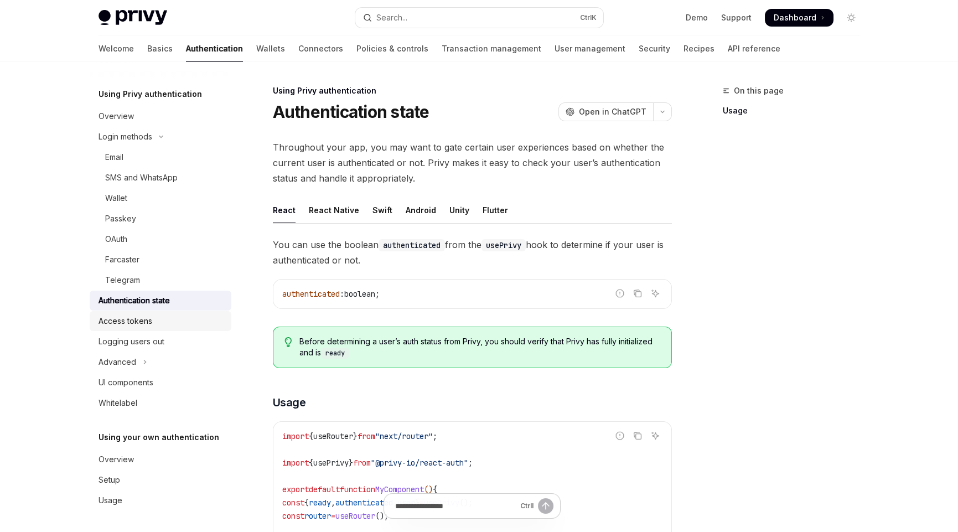
click at [120, 320] on div "Access tokens" at bounding box center [125, 320] width 54 height 13
type textarea "*"
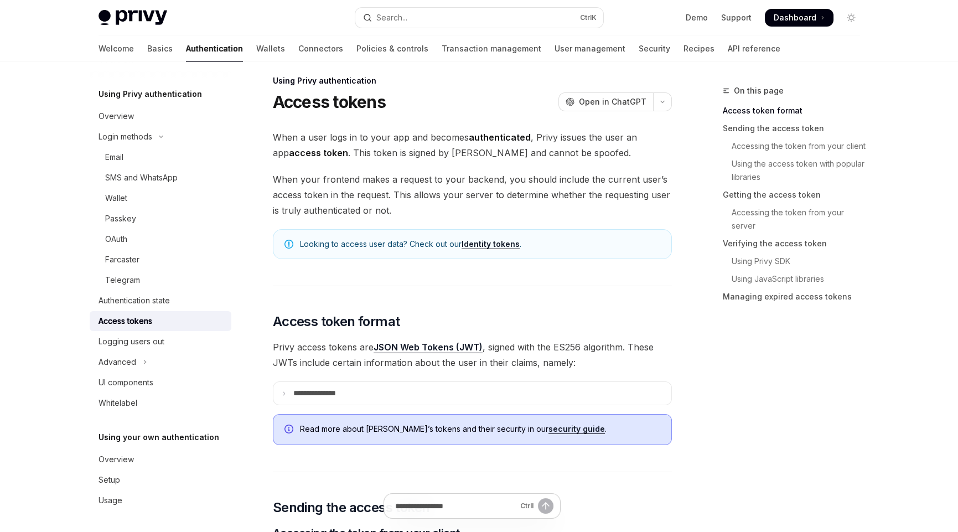
scroll to position [55, 0]
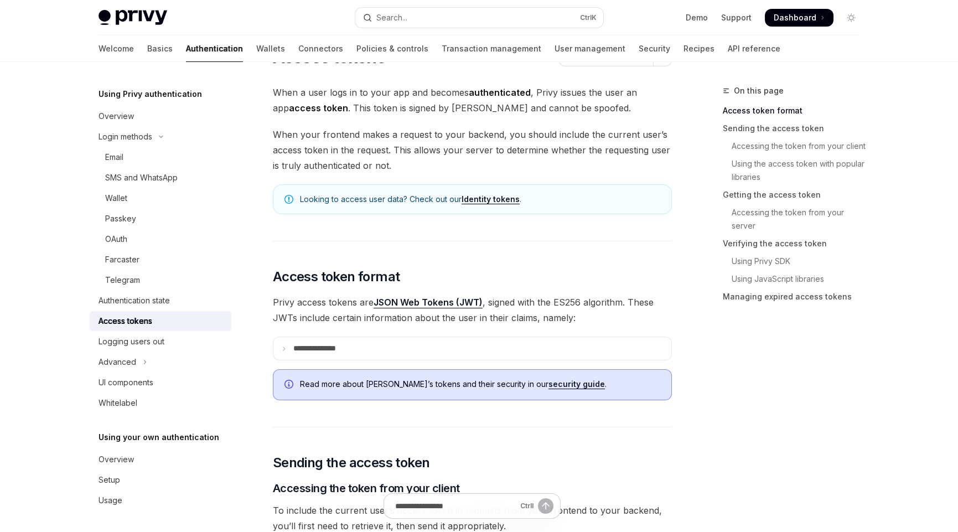
drag, startPoint x: 627, startPoint y: 297, endPoint x: 643, endPoint y: 318, distance: 26.4
click at [643, 318] on span "Privy access tokens are JSON Web Tokens (JWT) , signed with the ES256 algorithm…" at bounding box center [472, 309] width 399 height 31
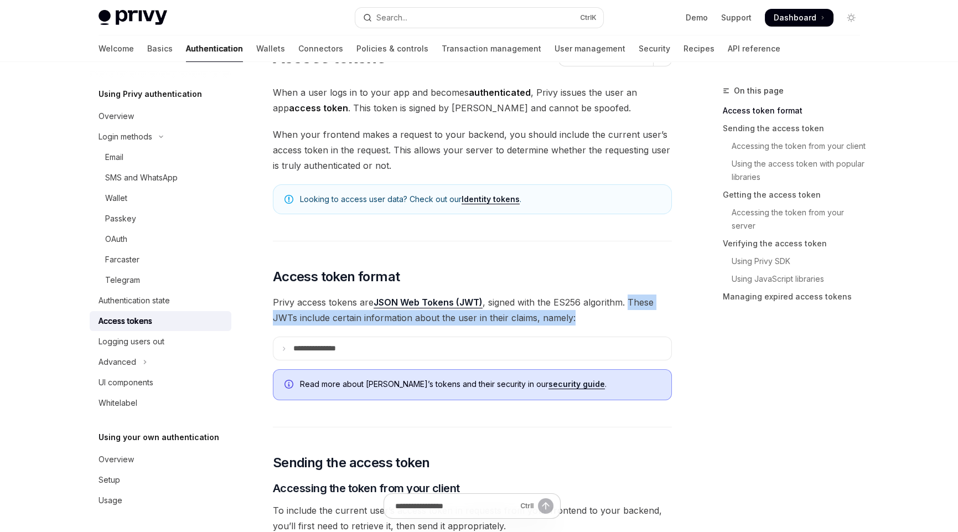
click at [622, 311] on span "Privy access tokens are JSON Web Tokens (JWT) , signed with the ES256 algorithm…" at bounding box center [472, 309] width 399 height 31
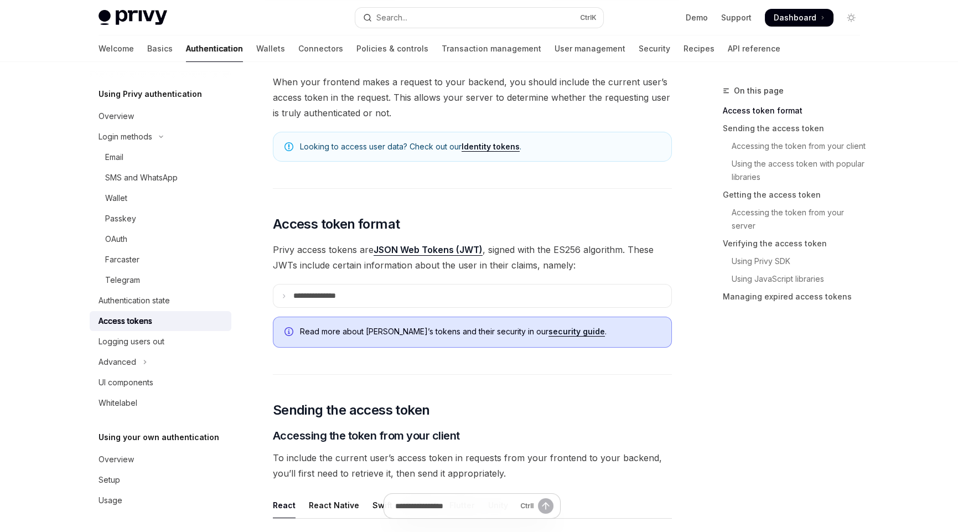
scroll to position [110, 0]
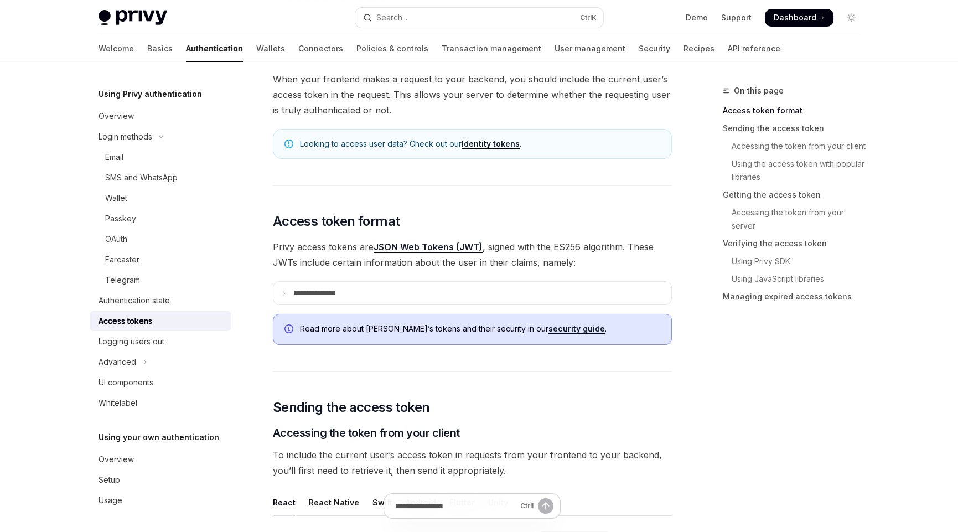
click at [548, 328] on link "security guide" at bounding box center [576, 329] width 56 height 10
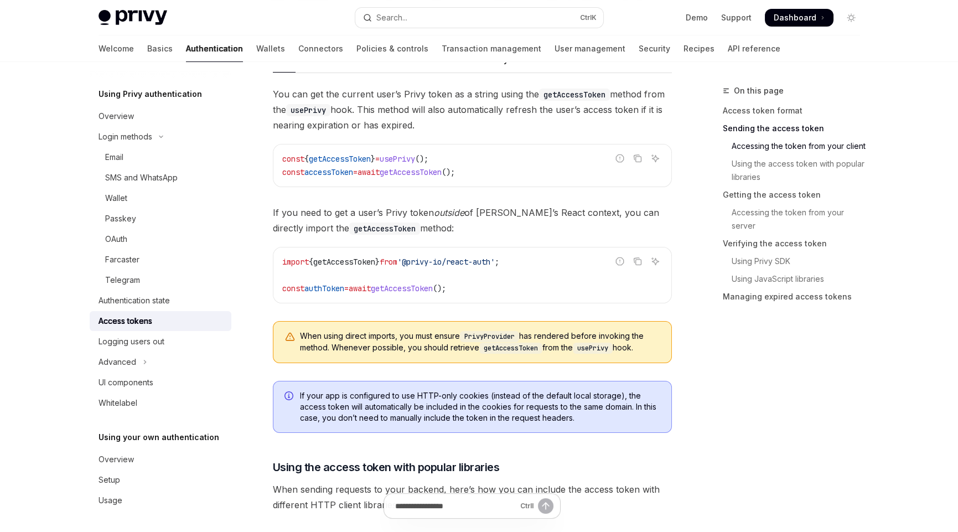
scroll to position [663, 0]
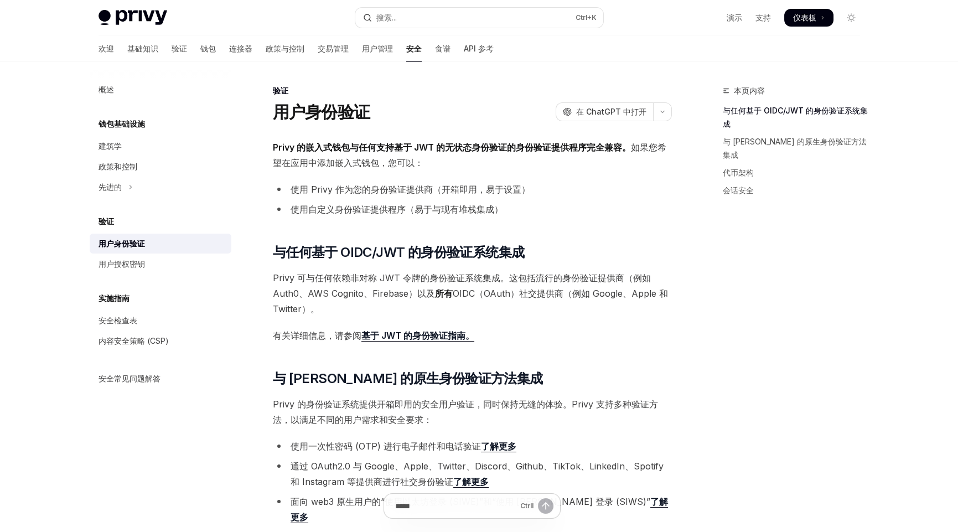
scroll to position [387, 0]
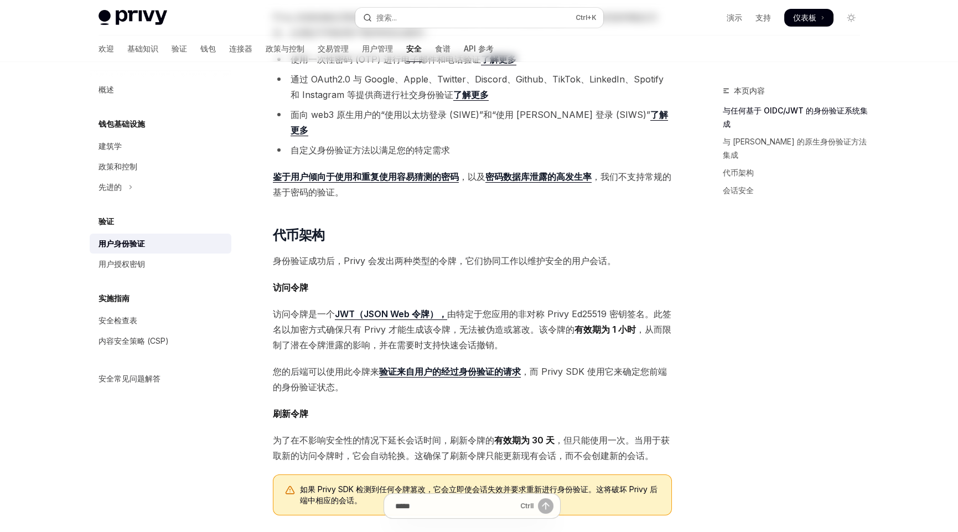
click at [540, 365] on div "Privy 的嵌入式钱包与任何支持基于 JWT 的无状态身份验证的身份验证提供程序完全兼容。 如果您希望在应用中添加嵌入式钱包，您可以： 使用 Privy 作…" at bounding box center [472, 225] width 399 height 945
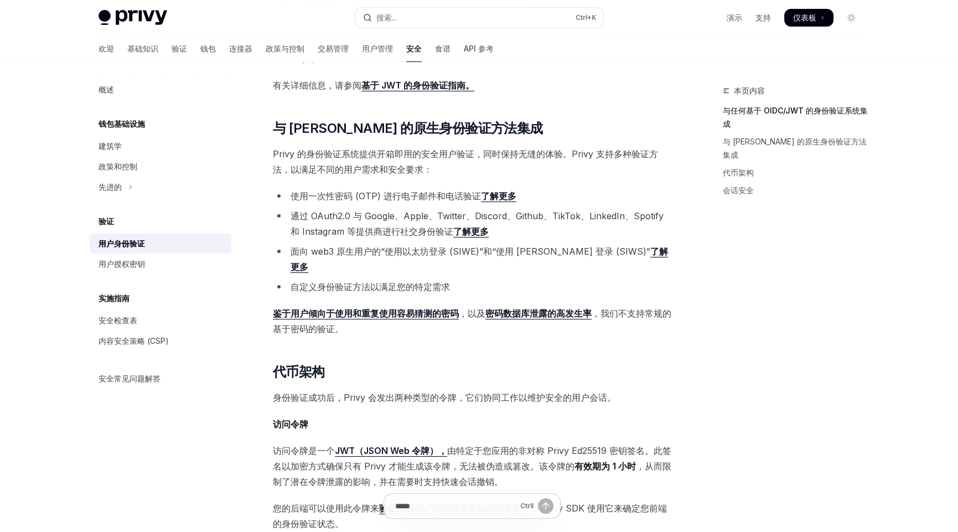
scroll to position [221, 0]
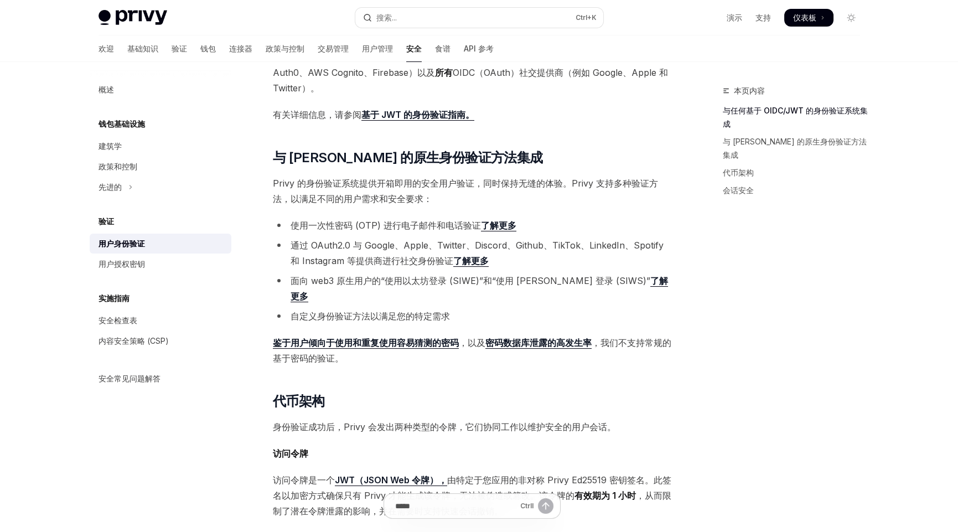
click at [486, 445] on span "访问令牌" at bounding box center [472, 452] width 399 height 15
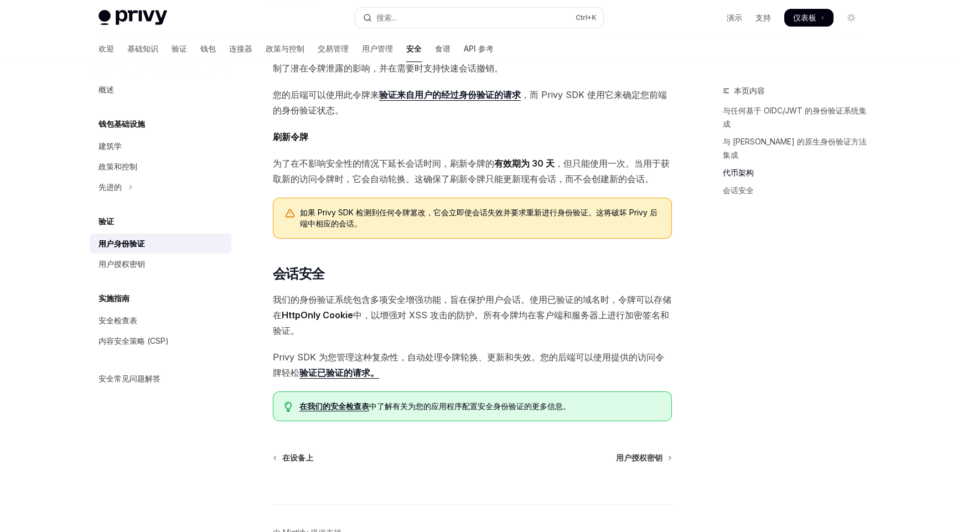
scroll to position [553, 0]
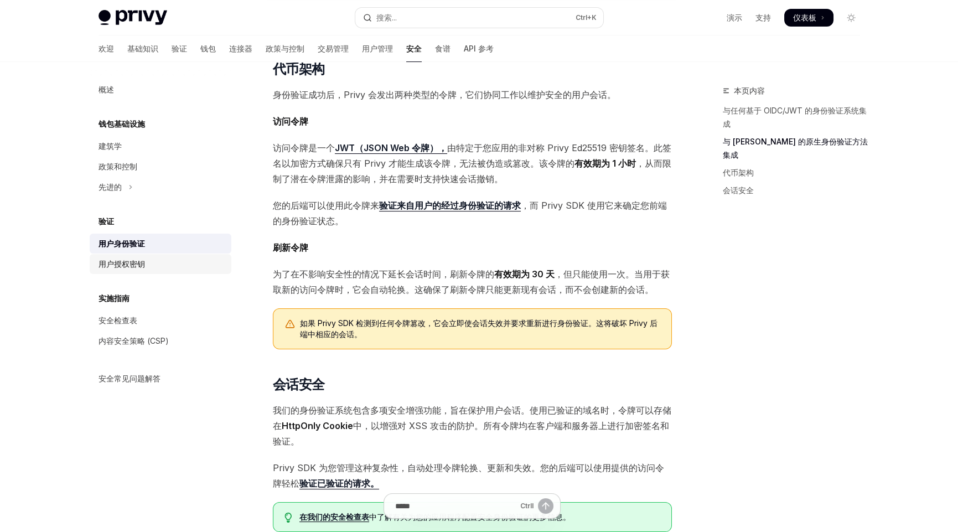
click at [118, 263] on font "用户授权密钥" at bounding box center [121, 263] width 46 height 9
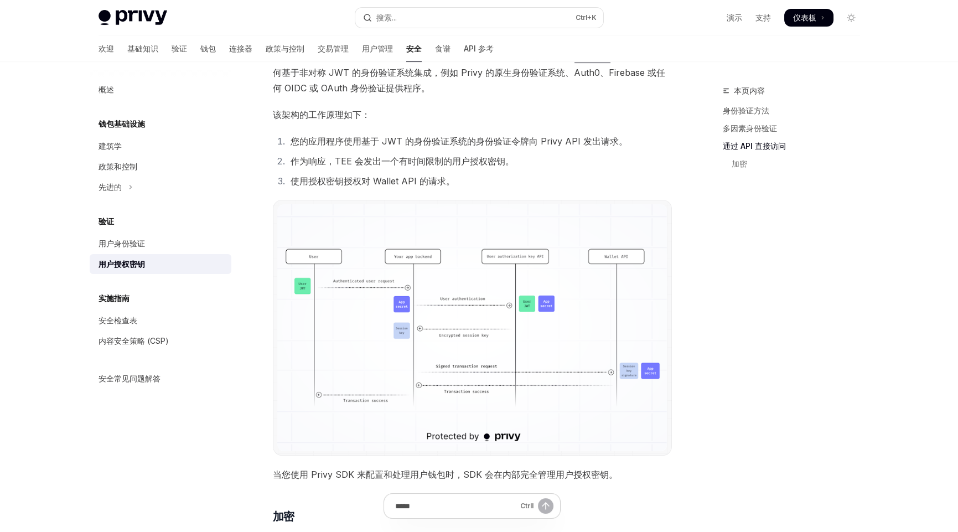
scroll to position [815, 0]
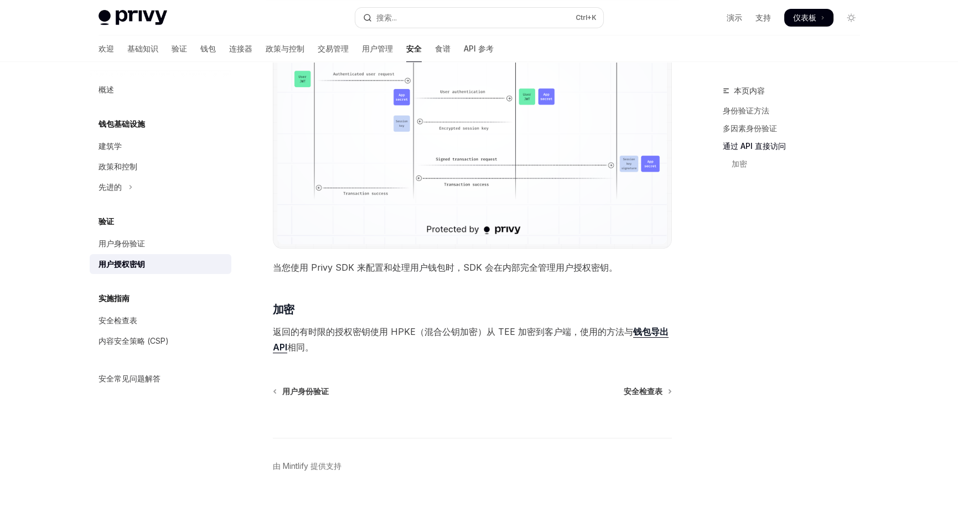
drag, startPoint x: 747, startPoint y: 265, endPoint x: 771, endPoint y: 215, distance: 54.9
click at [771, 215] on div "本页内容 身份验证方法 多因素身份验证 通过 API 直接访问 加密" at bounding box center [784, 308] width 168 height 448
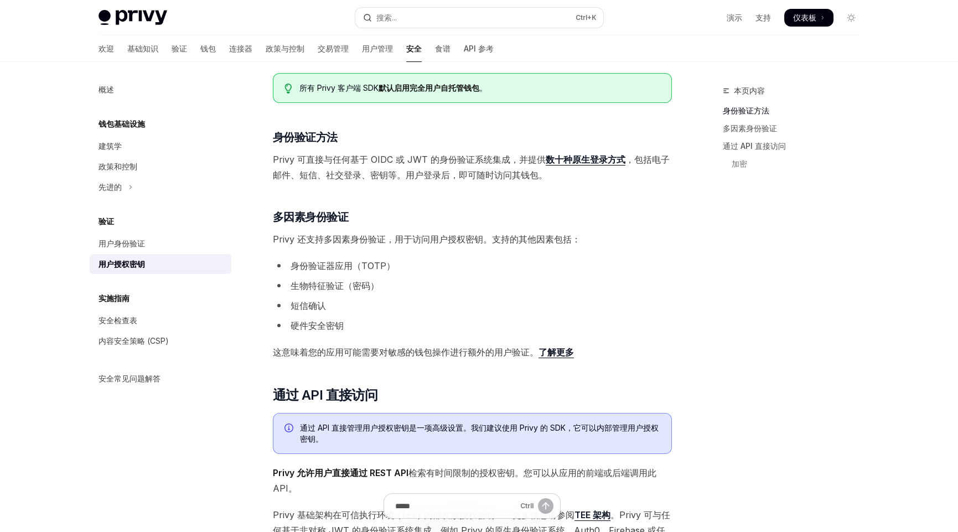
scroll to position [0, 0]
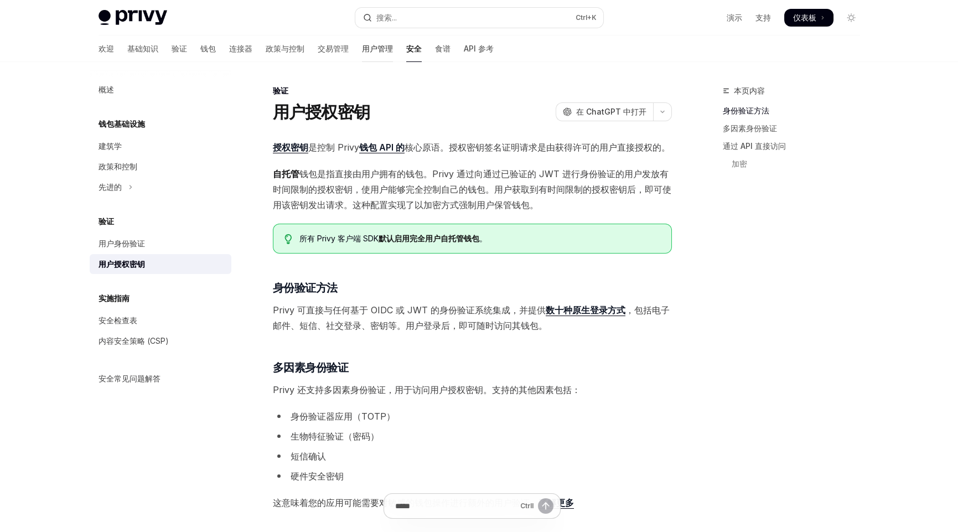
click at [362, 51] on font "用户管理" at bounding box center [377, 48] width 31 height 9
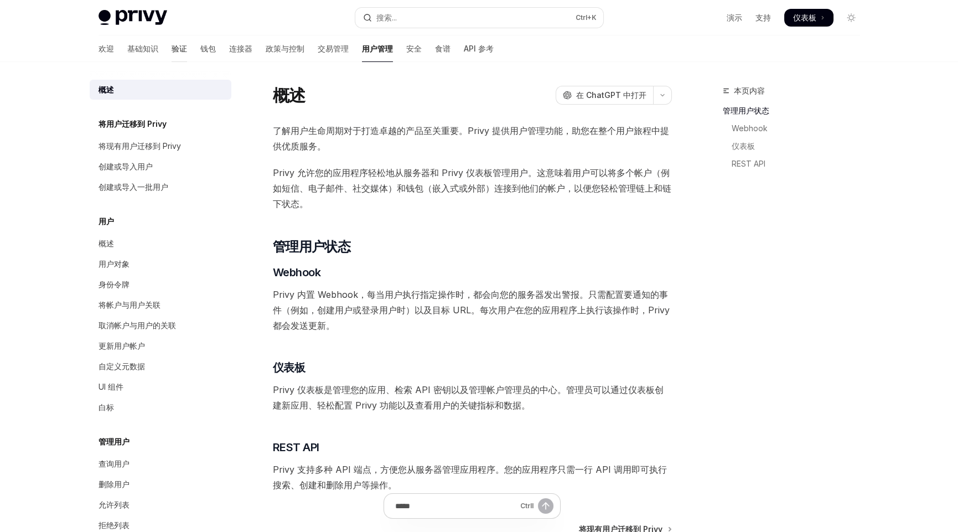
click at [172, 45] on font "验证" at bounding box center [179, 48] width 15 height 9
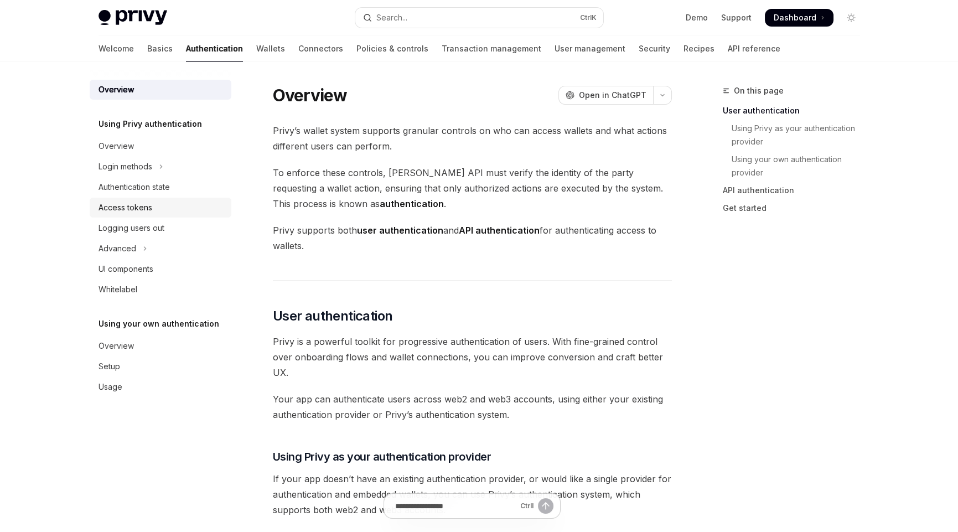
click at [132, 208] on div "Access tokens" at bounding box center [125, 207] width 54 height 13
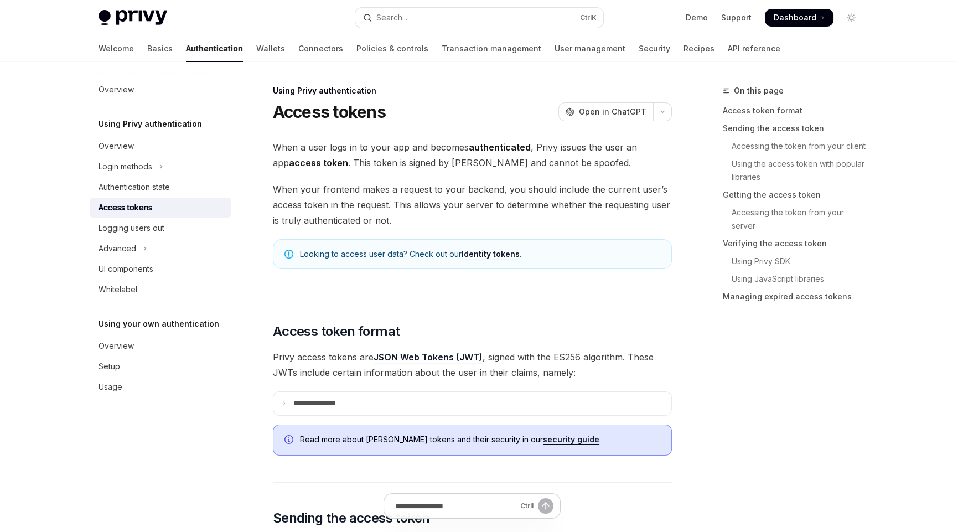
type textarea "*"
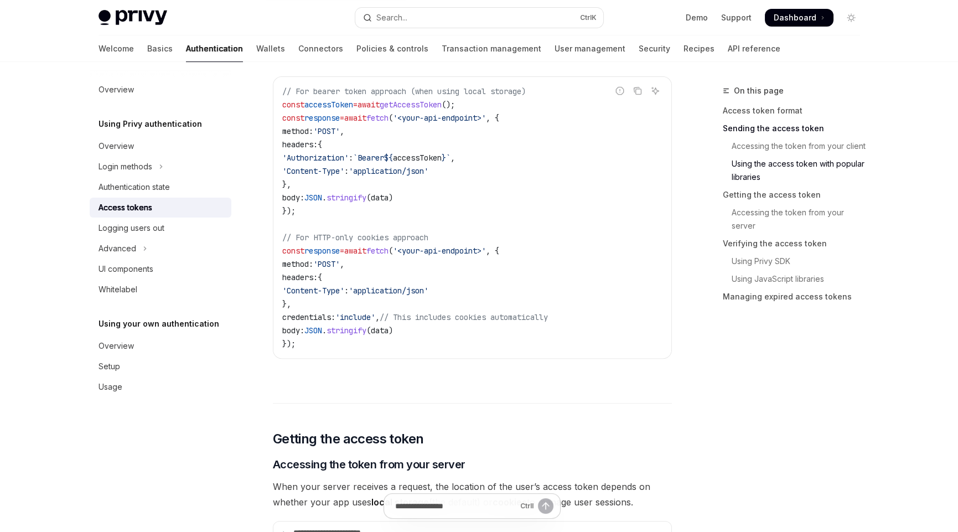
scroll to position [1217, 0]
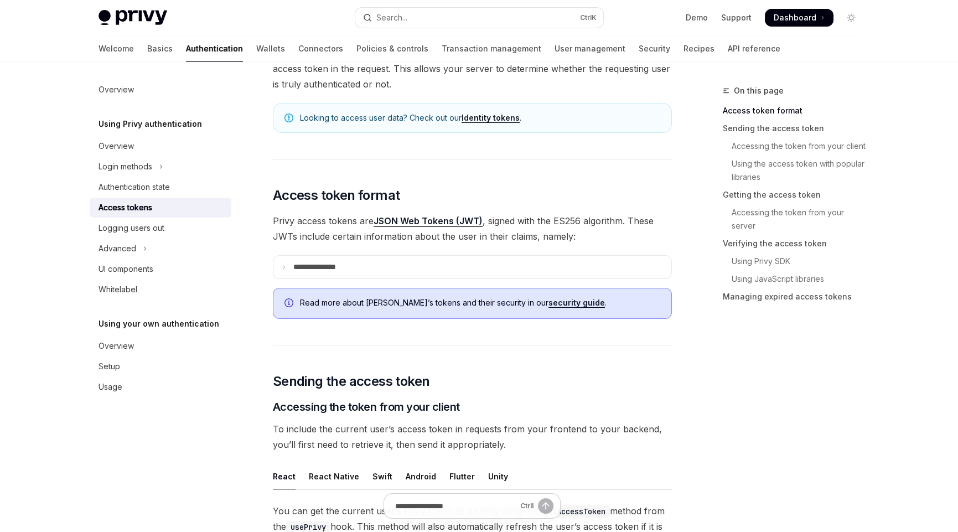
scroll to position [165, 0]
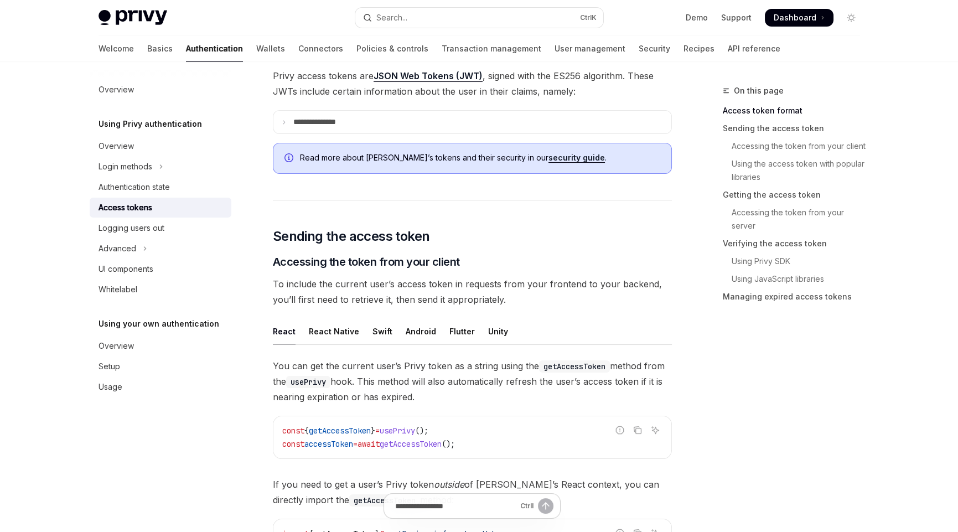
click at [191, 413] on div "Overview Using Privy authentication Overview Login methods Authentication state…" at bounding box center [169, 297] width 159 height 470
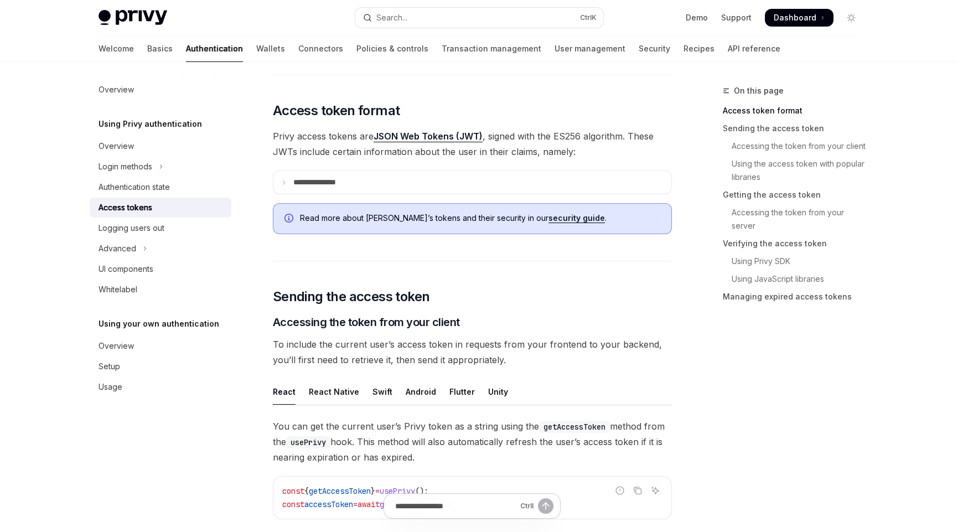
scroll to position [0, 0]
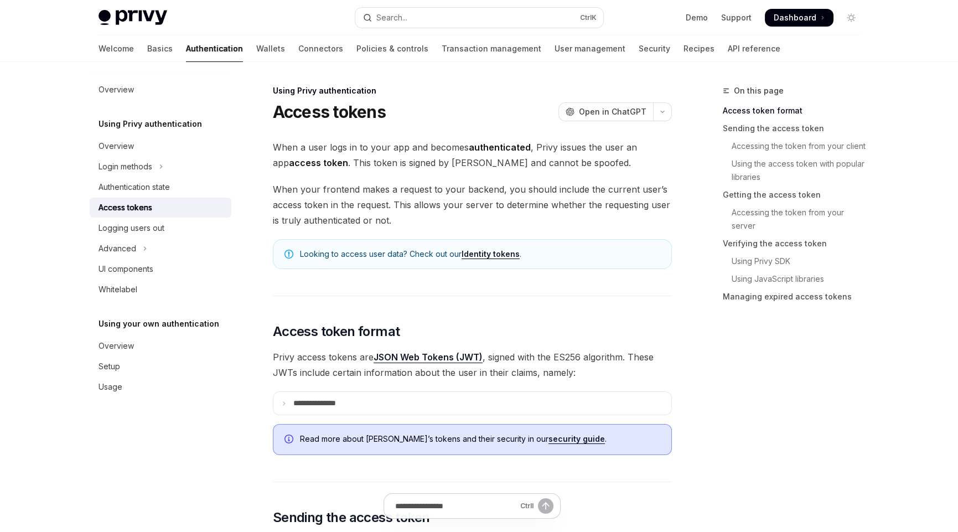
click at [744, 417] on div "On this page Access token format Sending the access token Accessing the token f…" at bounding box center [784, 308] width 168 height 448
click at [700, 375] on div "On this page Access token format Sending the access token Accessing the token f…" at bounding box center [784, 308] width 168 height 448
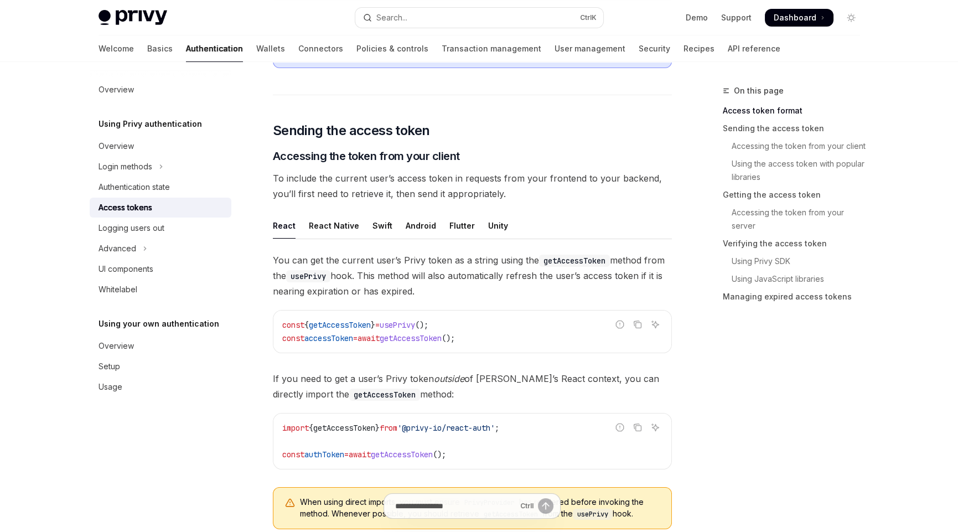
scroll to position [387, 0]
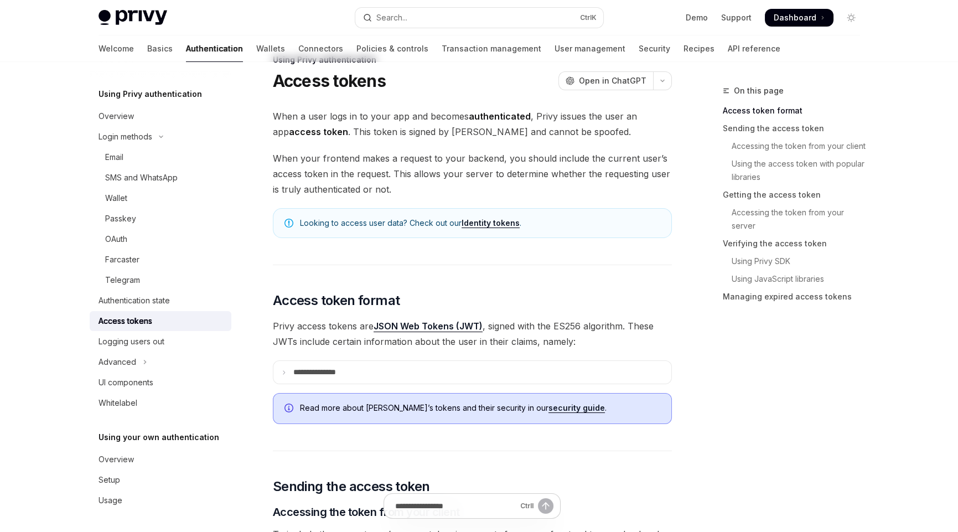
scroll to position [55, 0]
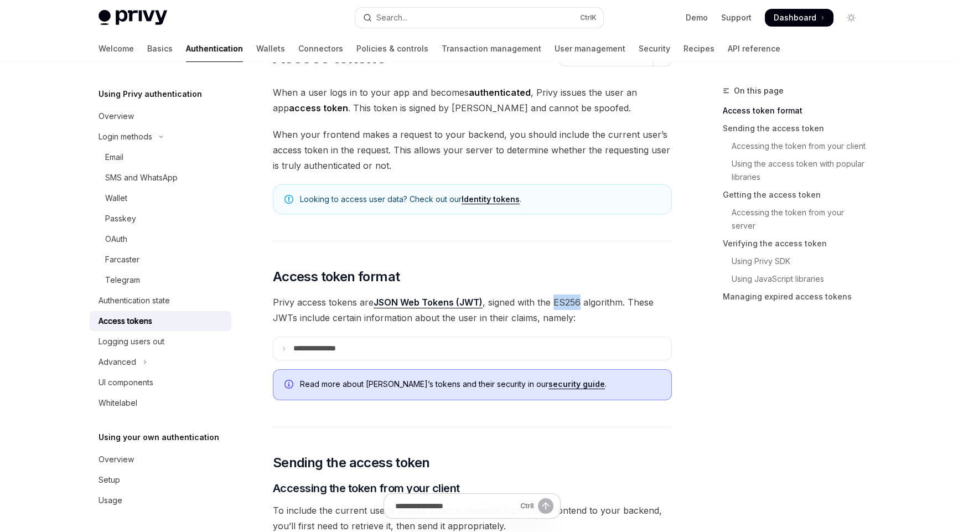
drag, startPoint x: 554, startPoint y: 300, endPoint x: 580, endPoint y: 299, distance: 25.5
click at [580, 299] on span "Privy access tokens are JSON Web Tokens (JWT) , signed with the ES256 algorithm…" at bounding box center [472, 309] width 399 height 31
copy span "ES256"
click at [362, 308] on span "Privy access tokens are JSON Web Tokens (JWT) , signed with the ES256 algorithm…" at bounding box center [472, 309] width 399 height 31
